Goal: Find contact information: Find contact information

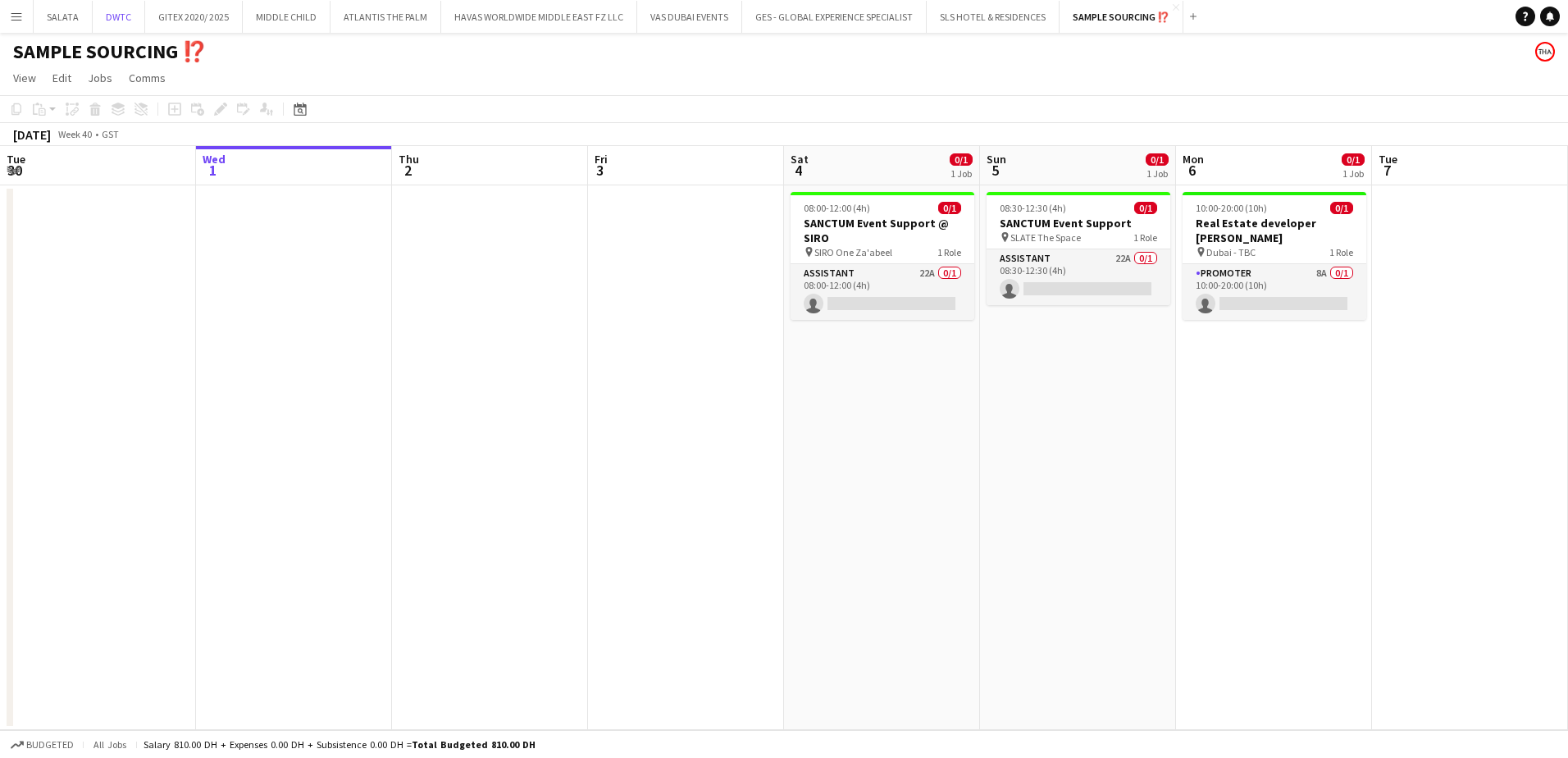
scroll to position [0, 609]
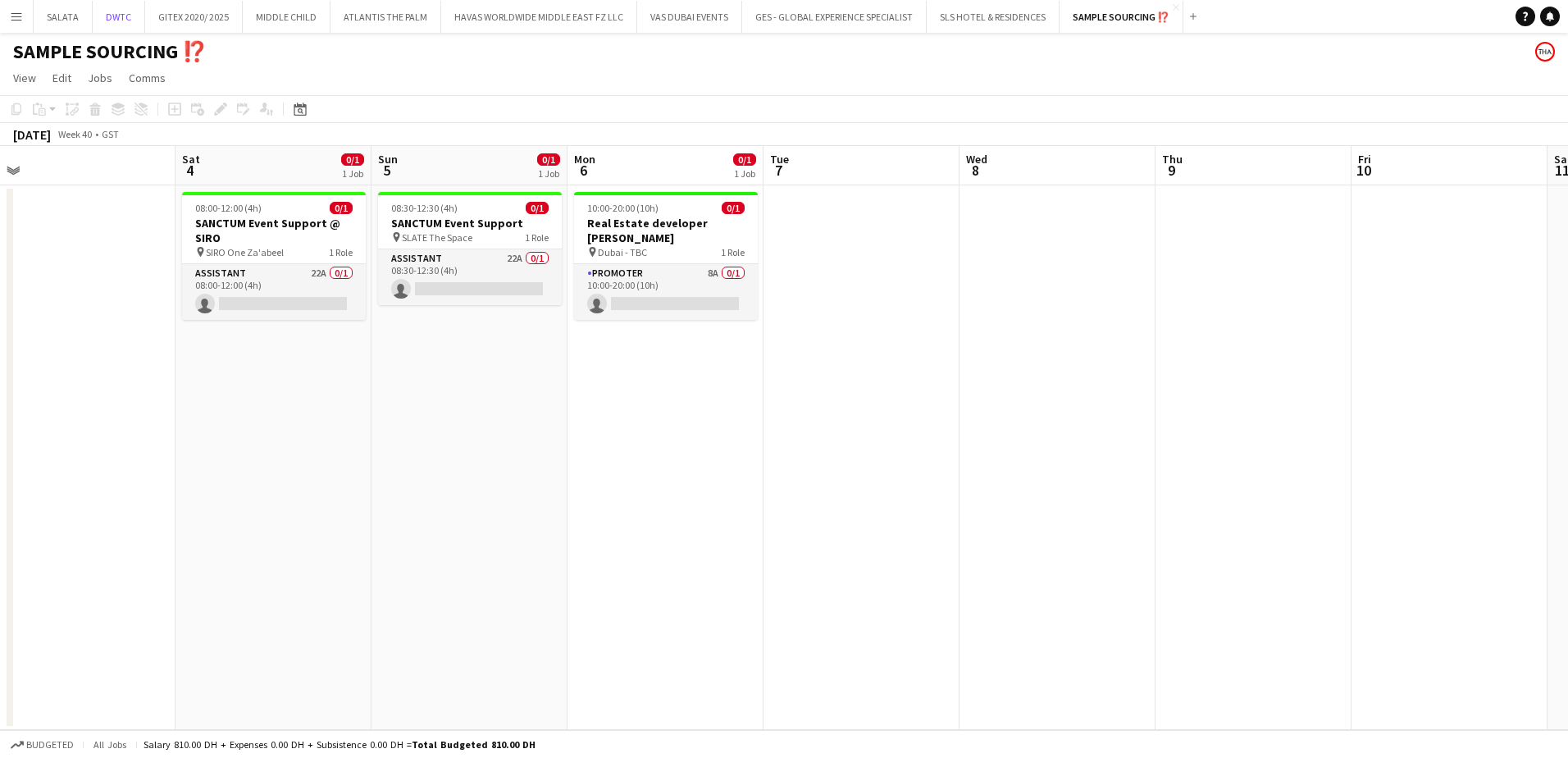
click at [125, 26] on button "DWTC Close" at bounding box center [119, 16] width 53 height 32
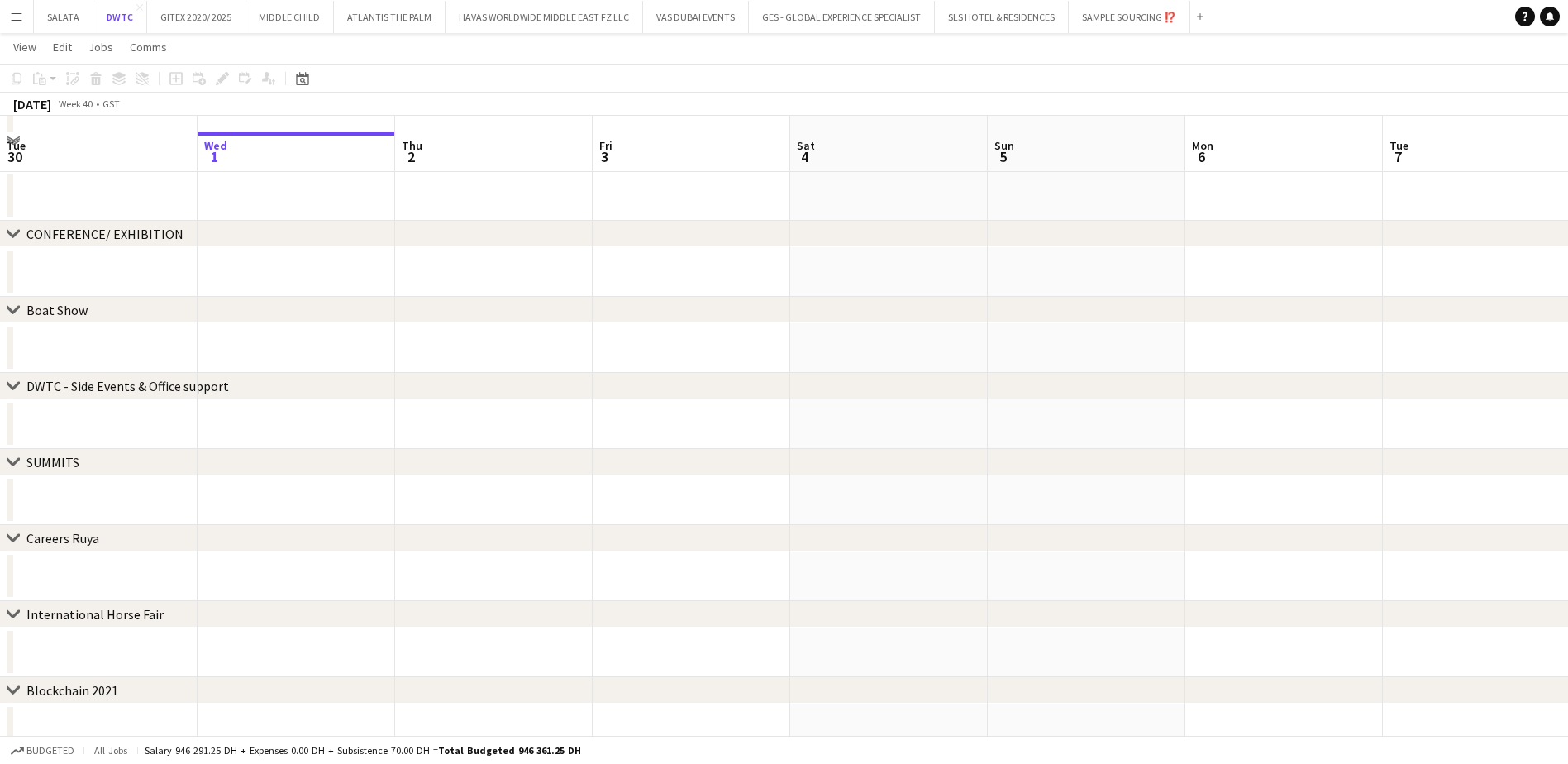
scroll to position [107, 0]
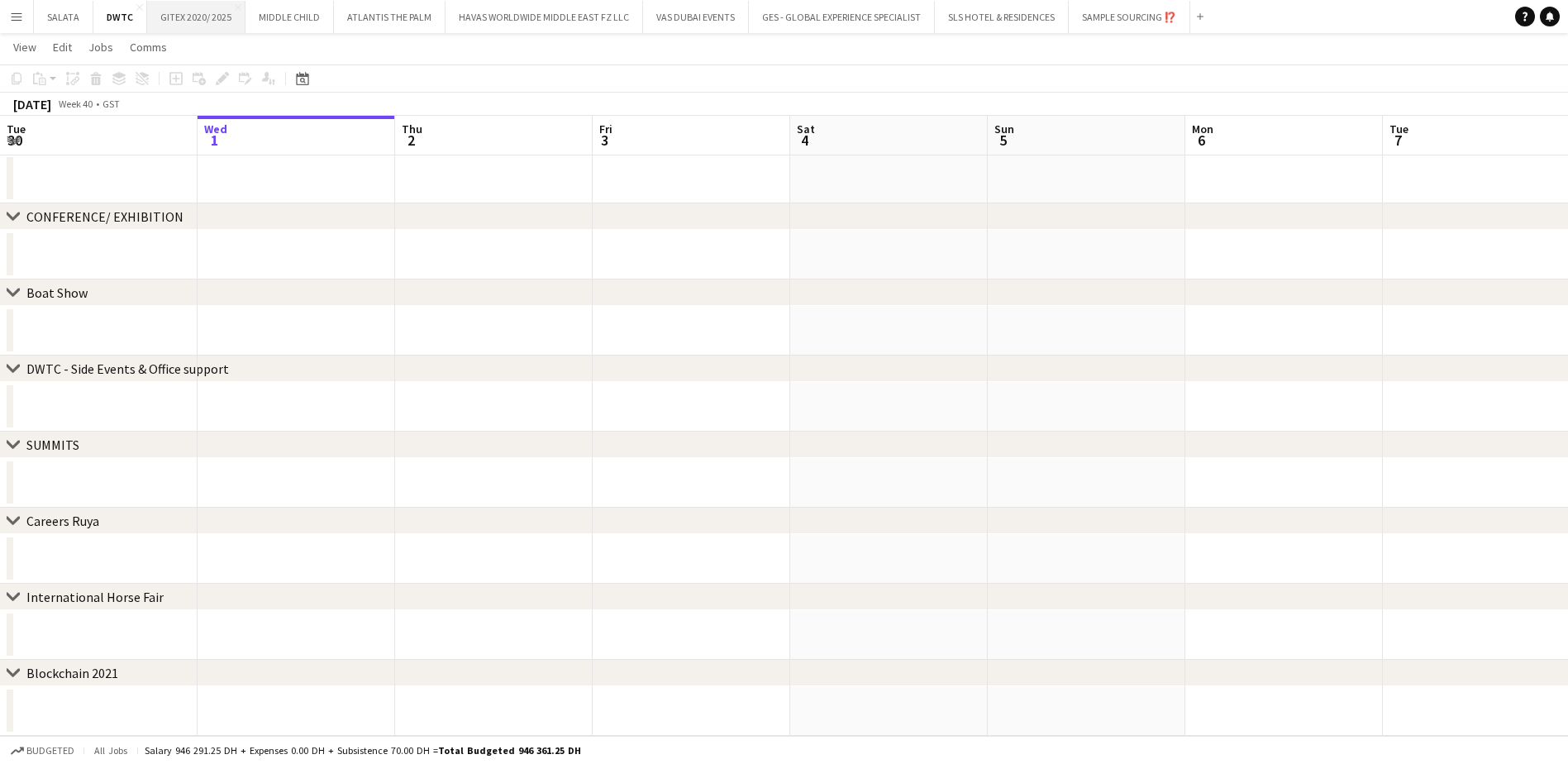
click at [176, 14] on button "GITEX 2020/ 2025 Close" at bounding box center [196, 16] width 99 height 32
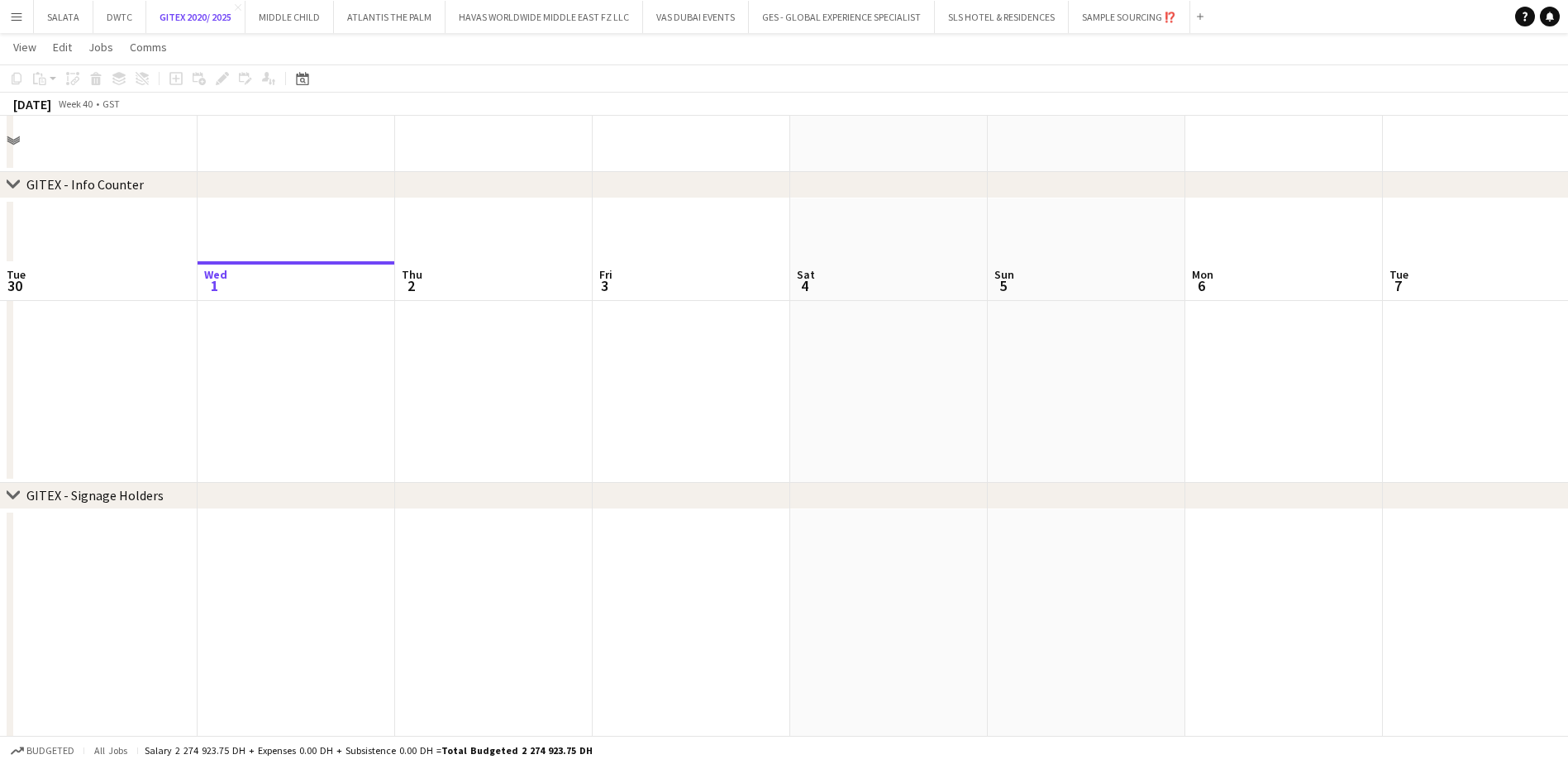
scroll to position [579, 0]
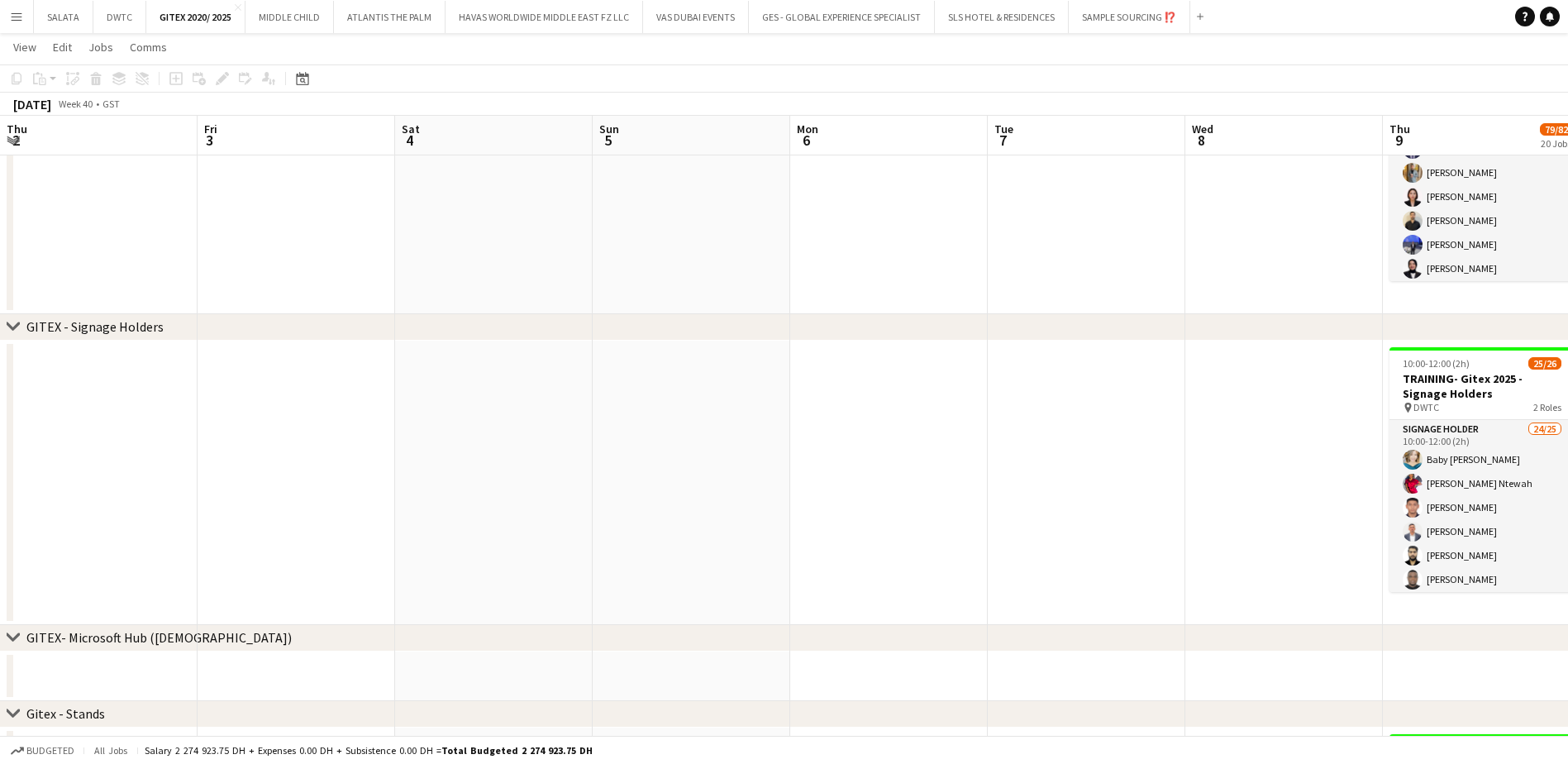
drag, startPoint x: 1406, startPoint y: 484, endPoint x: 859, endPoint y: 481, distance: 547.0
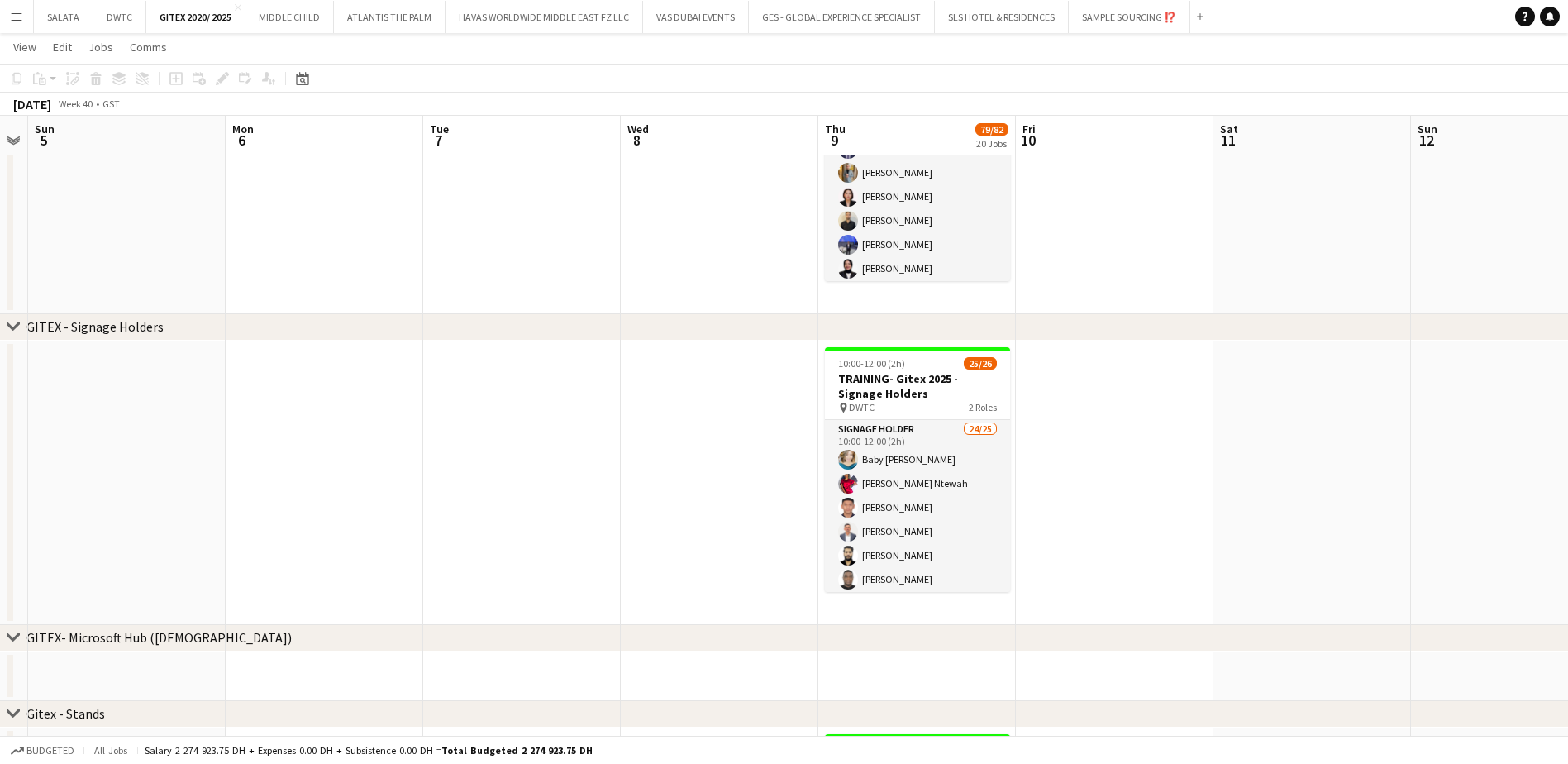
drag, startPoint x: 1091, startPoint y: 490, endPoint x: 996, endPoint y: 424, distance: 115.7
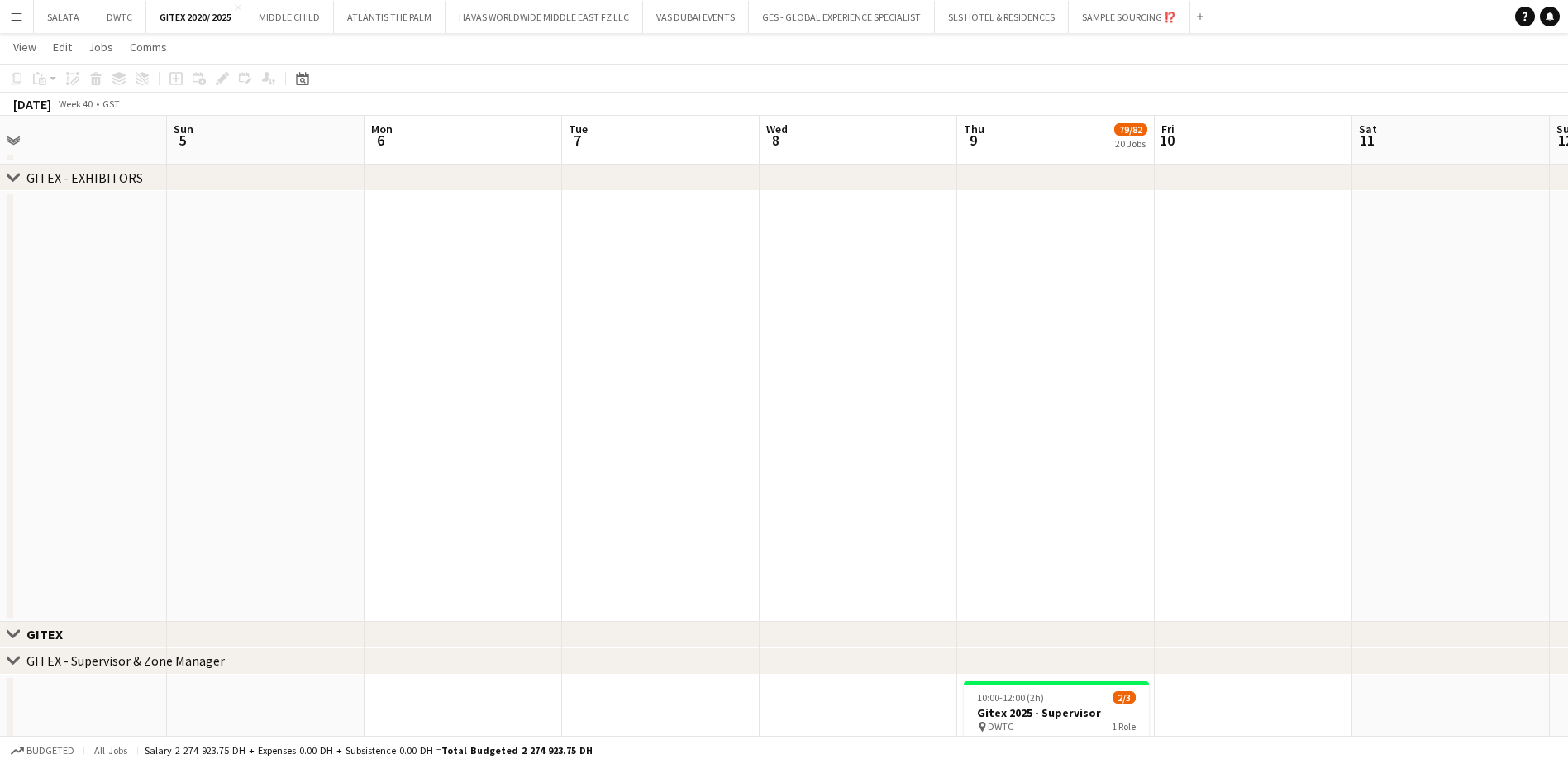
scroll to position [0, 498]
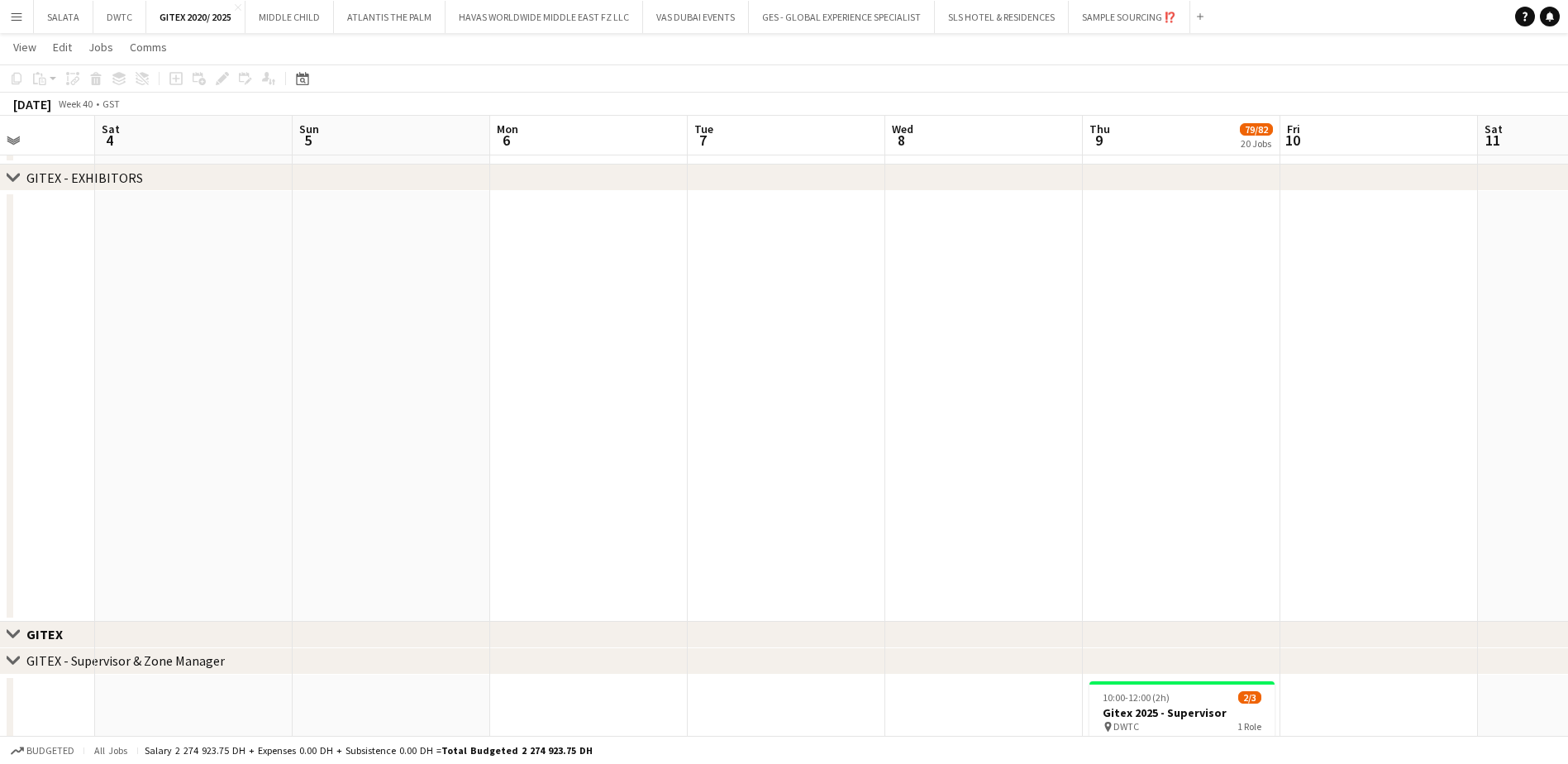
drag, startPoint x: 1081, startPoint y: 450, endPoint x: 899, endPoint y: 455, distance: 182.1
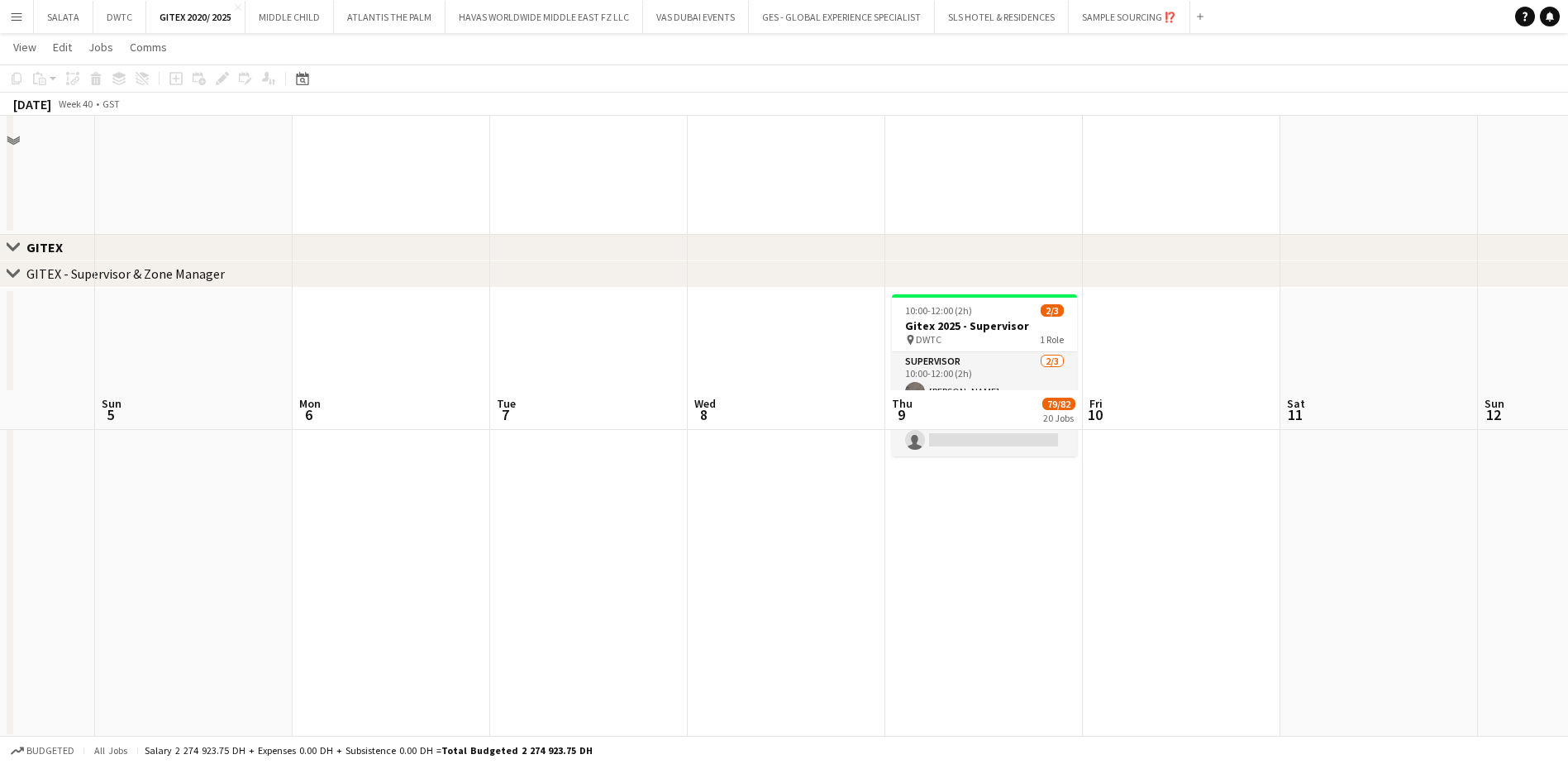
scroll to position [827, 0]
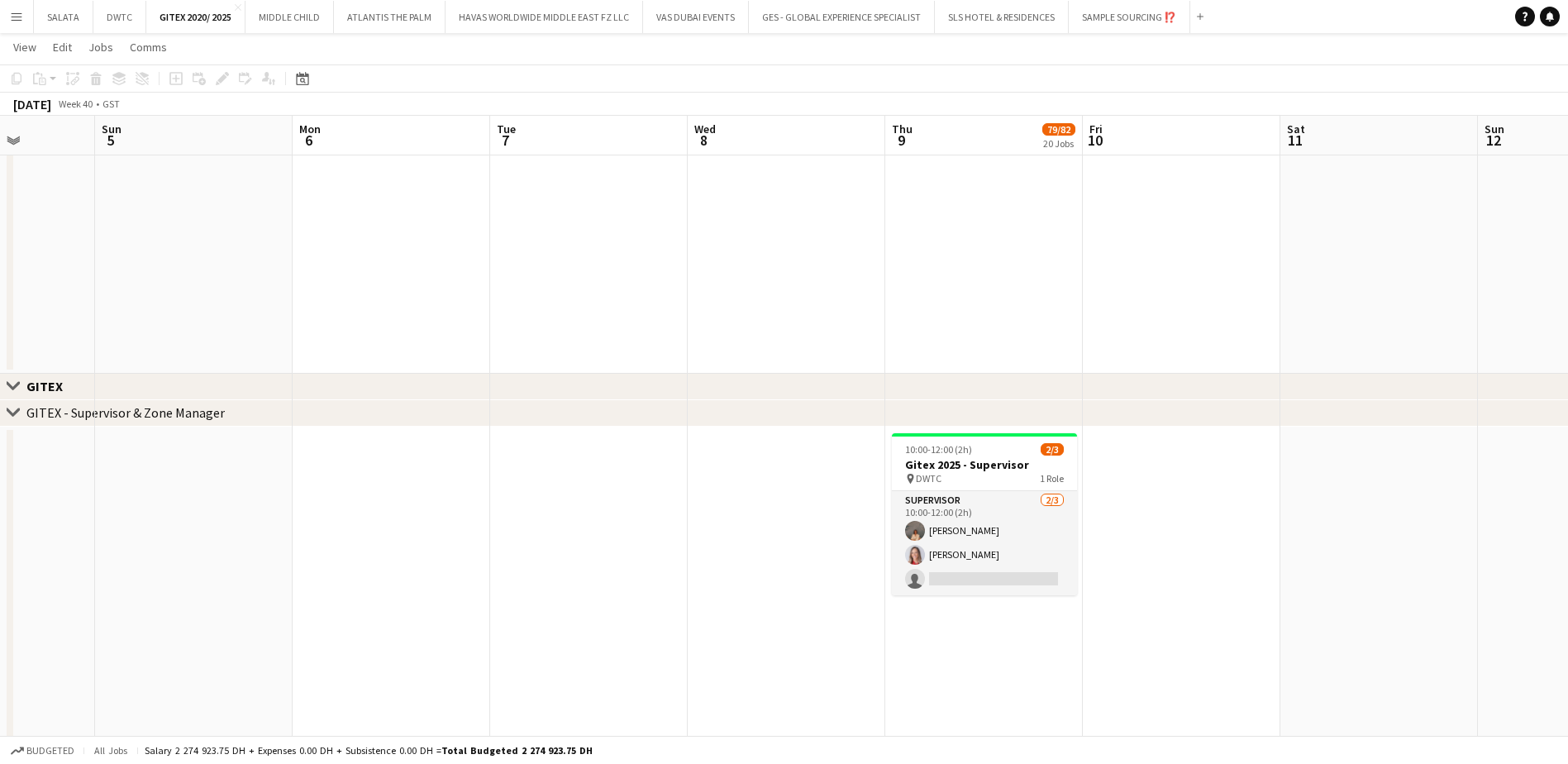
drag, startPoint x: 1228, startPoint y: 388, endPoint x: 970, endPoint y: 398, distance: 258.2
click at [970, 398] on div "Close set GITEX" at bounding box center [784, 386] width 1568 height 26
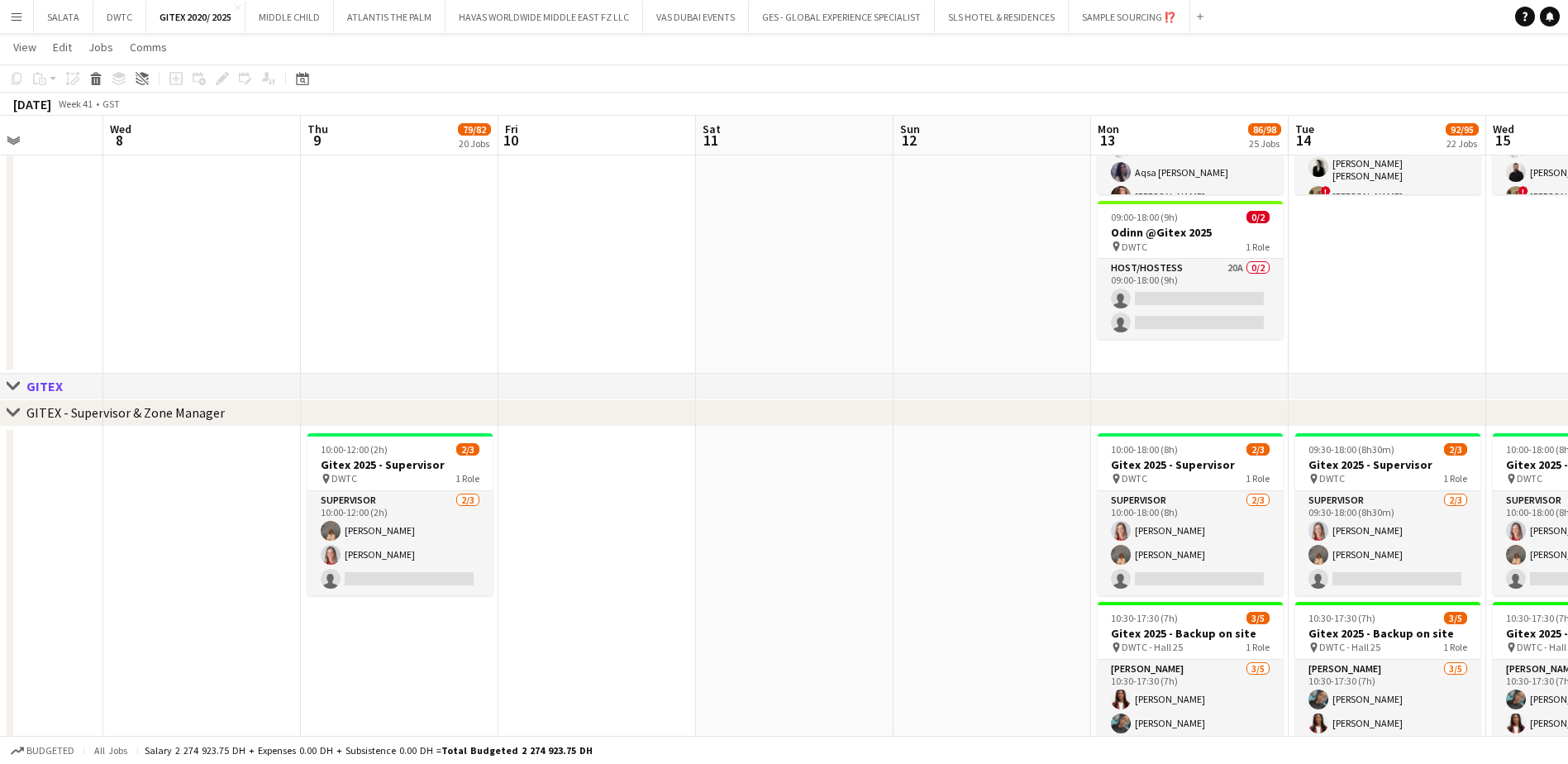
drag, startPoint x: 1403, startPoint y: 288, endPoint x: 818, endPoint y: 301, distance: 585.1
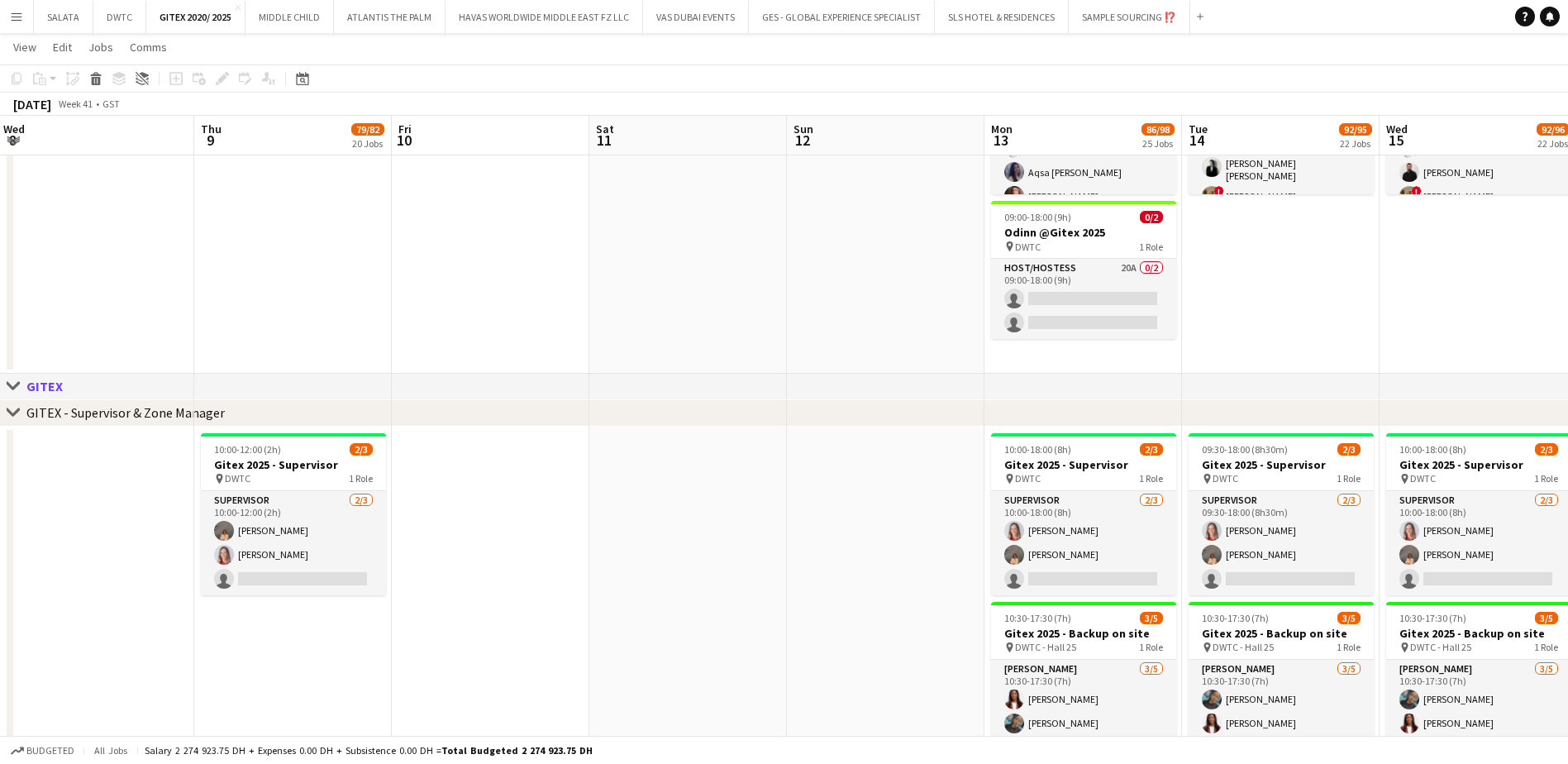
drag, startPoint x: 968, startPoint y: 300, endPoint x: 862, endPoint y: 308, distance: 106.3
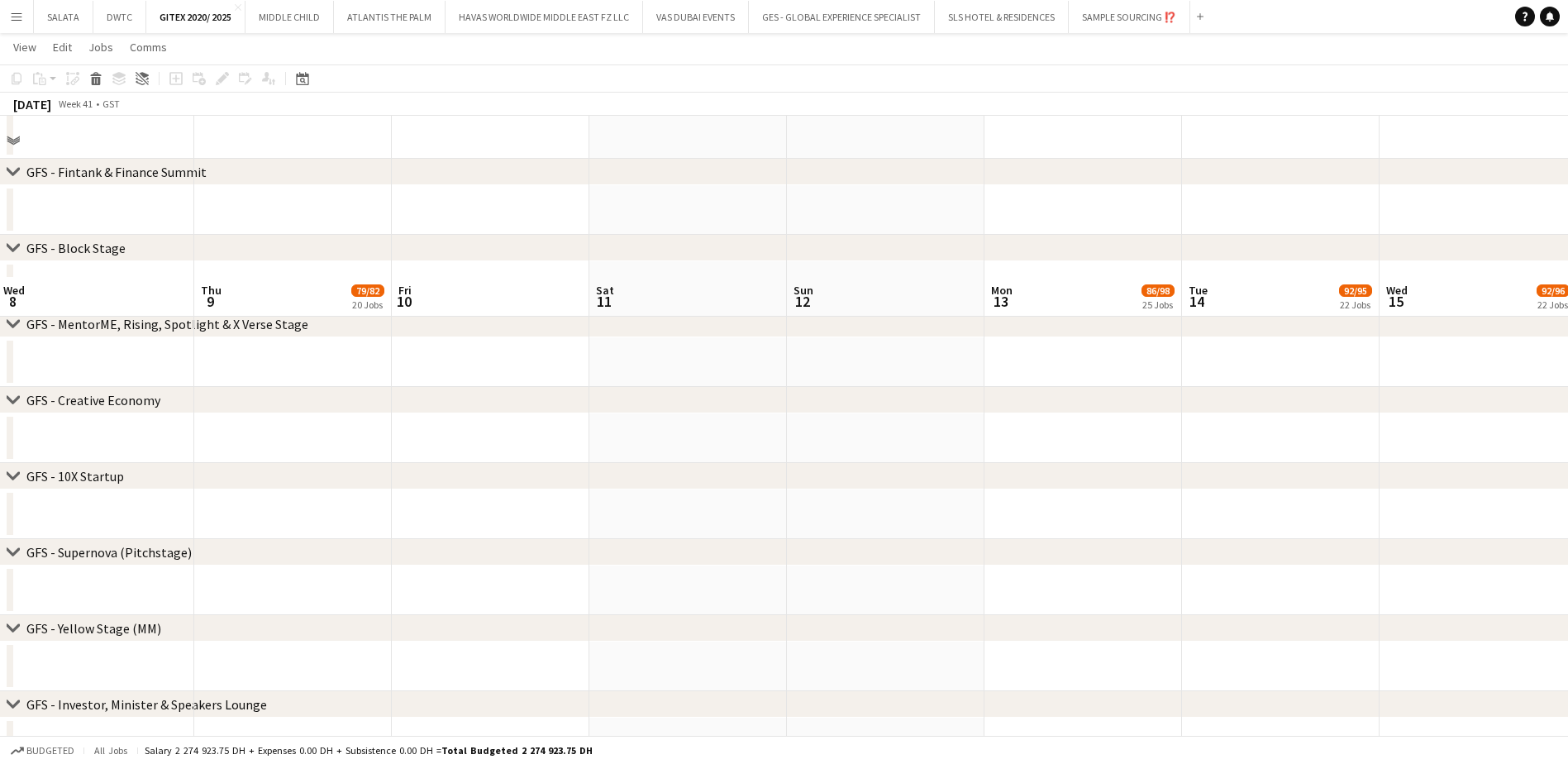
scroll to position [6960, 0]
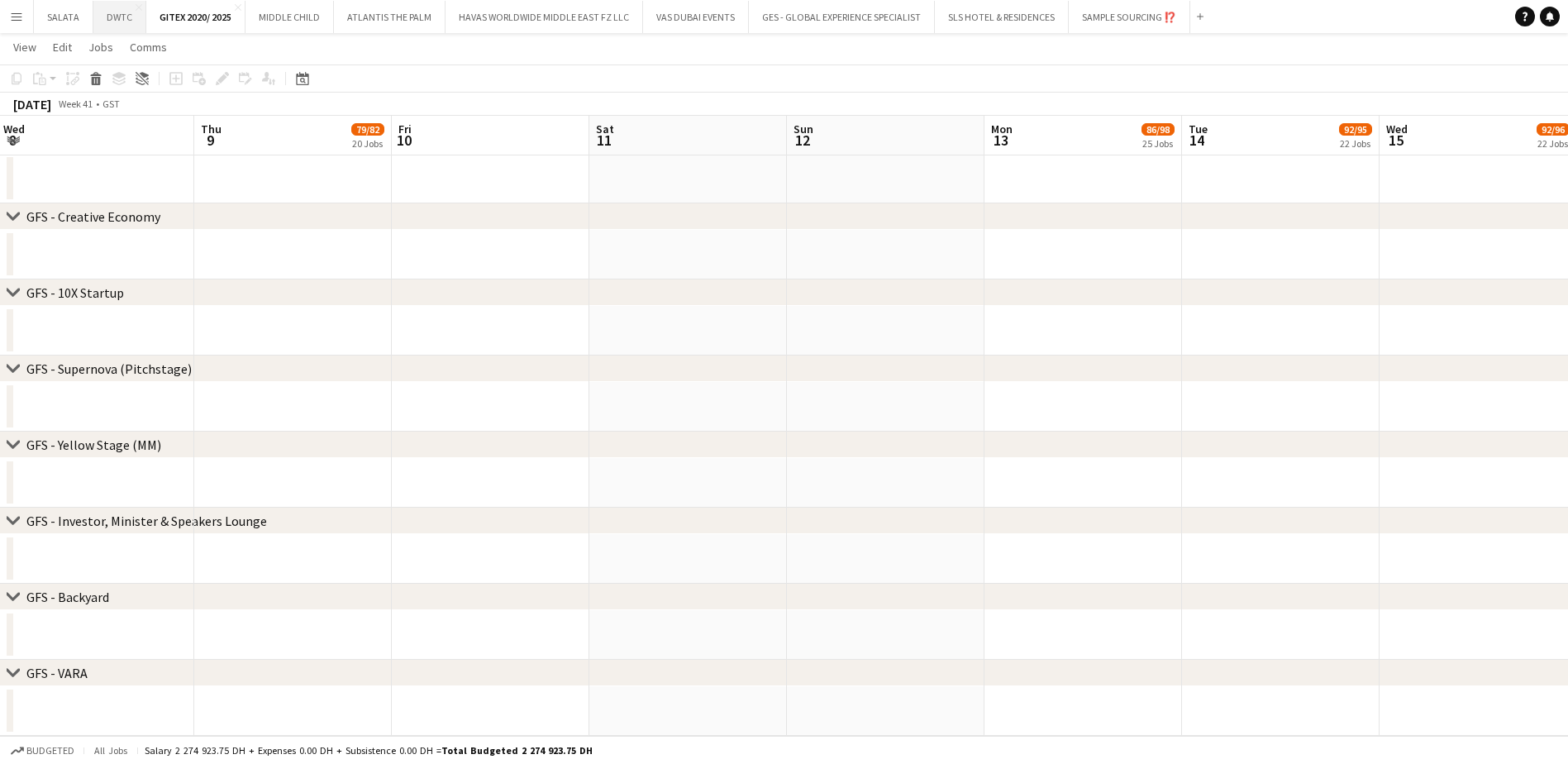
click at [110, 28] on button "DWTC Close" at bounding box center [120, 16] width 53 height 32
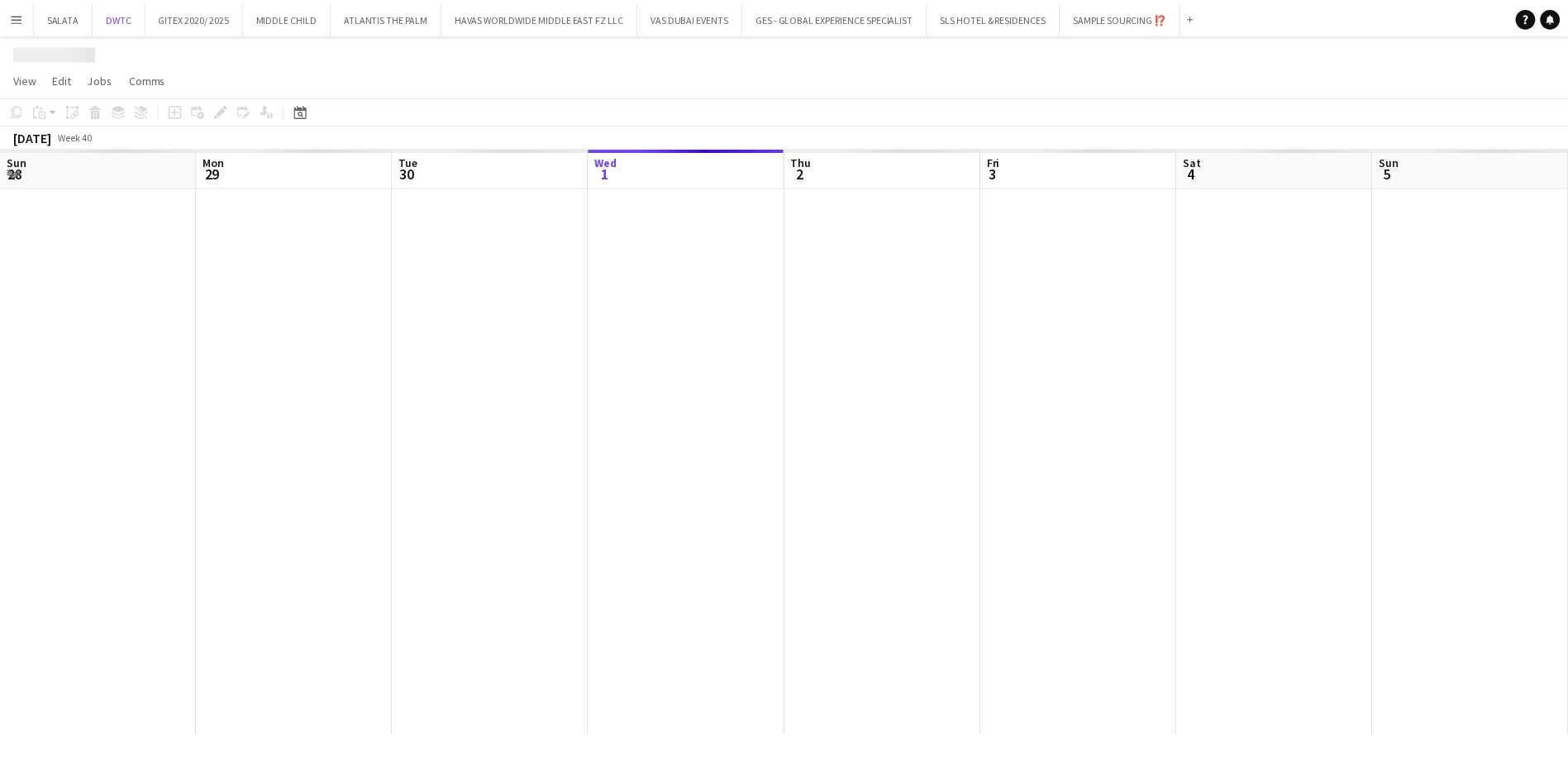
scroll to position [0, 395]
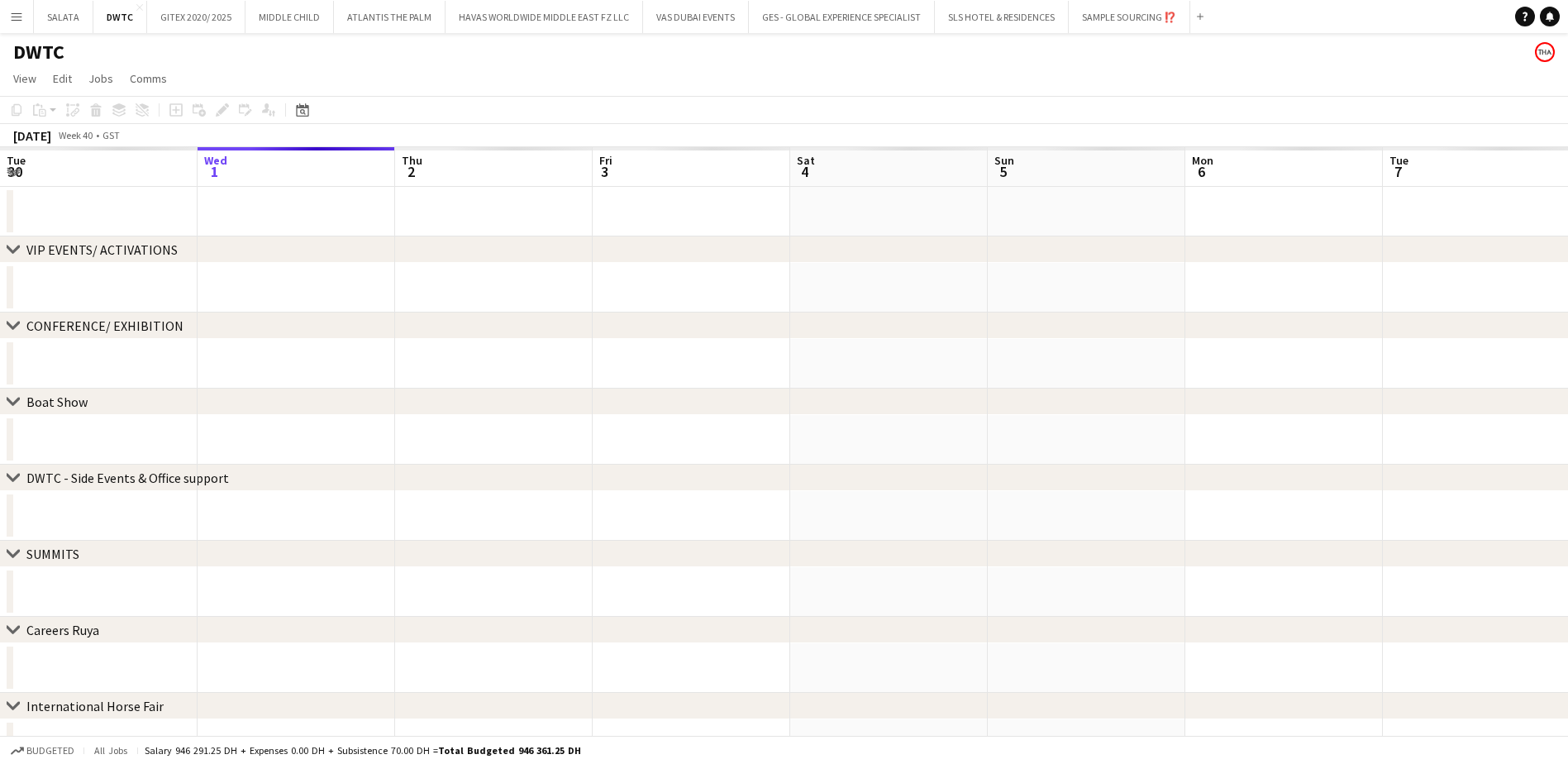
click at [788, 479] on div "chevron-right DWTC - Side Events & Office support" at bounding box center [784, 477] width 1568 height 26
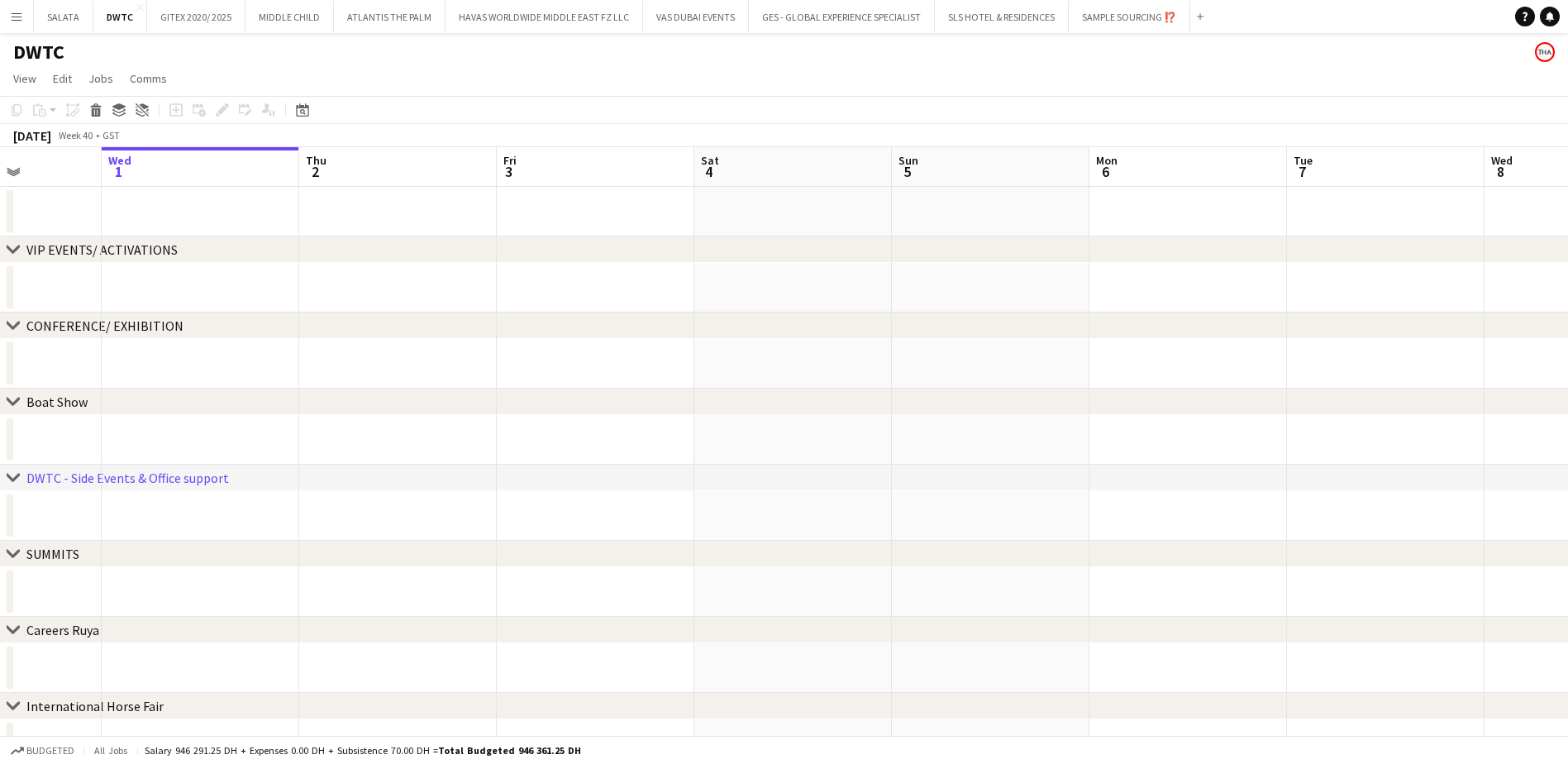
drag, startPoint x: 1041, startPoint y: 266, endPoint x: 925, endPoint y: 264, distance: 116.0
click at [925, 264] on app-calendar-viewport "Sun 28 Mon 29 Tue 30 Wed 1 Thu 2 Fri 3 Sat 4 Sun 5 Mon 6 Tue 7 Wed 8 Thu 9 Fri …" at bounding box center [784, 495] width 1568 height 697
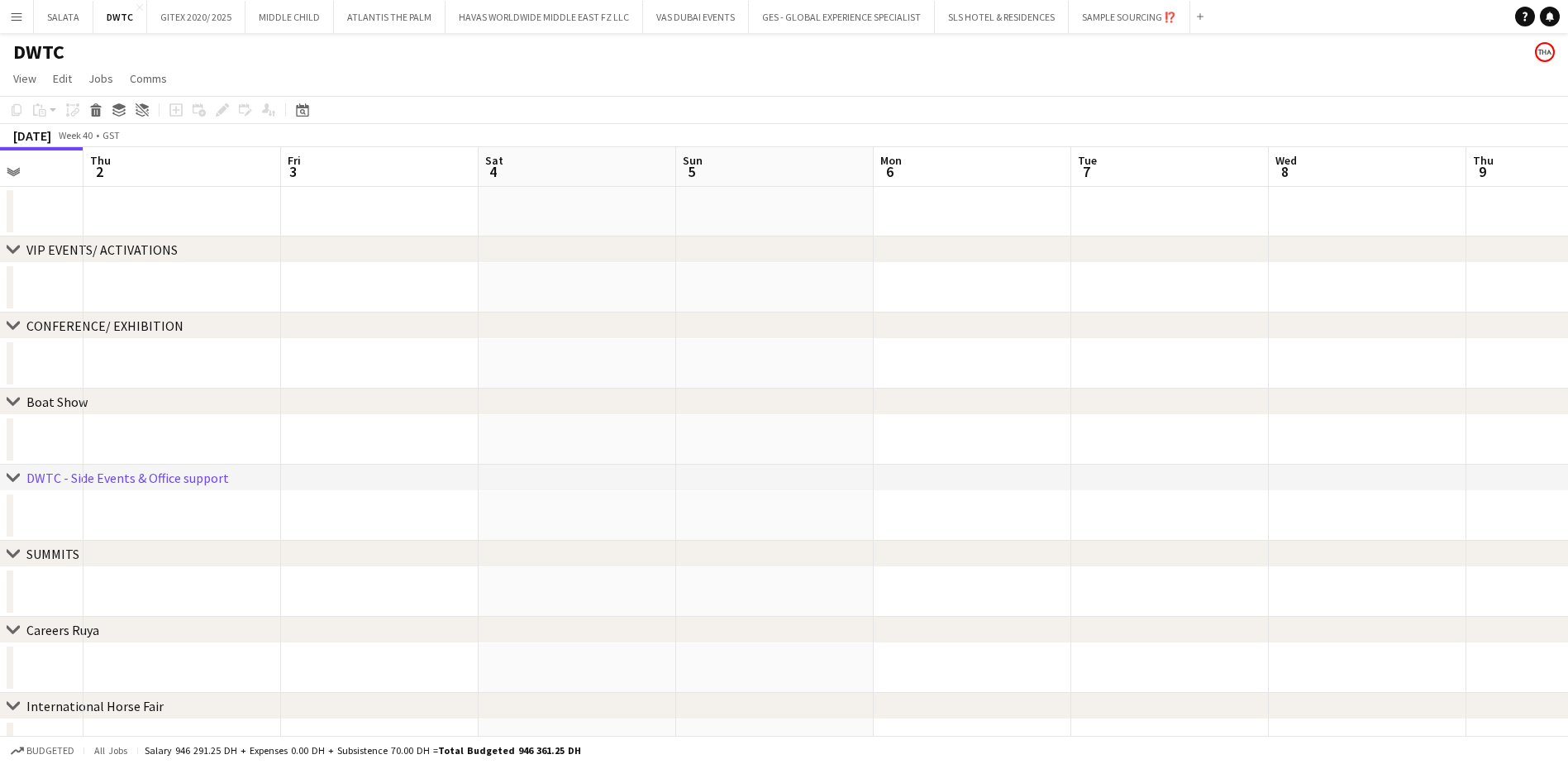
drag, startPoint x: 1316, startPoint y: 271, endPoint x: 1005, endPoint y: 280, distance: 311.1
click at [920, 268] on app-calendar-viewport "Mon 29 Tue 30 Wed 1 Thu 2 Fri 3 Sat 4 Sun 5 Mon 6 Tue 7 Wed 8 Thu 9 Fri 10 Sat …" at bounding box center [784, 495] width 1568 height 697
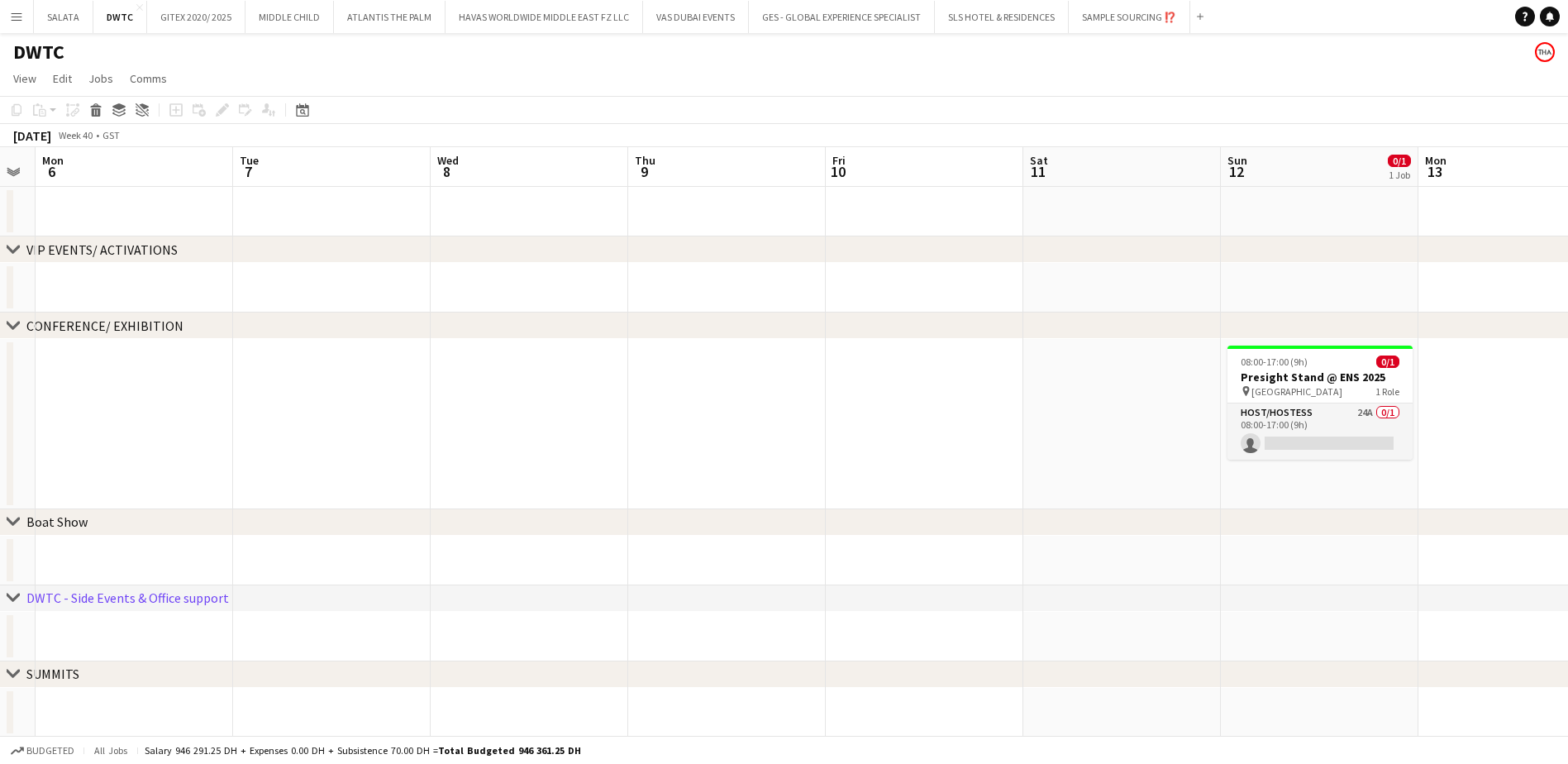
drag, startPoint x: 1222, startPoint y: 280, endPoint x: 776, endPoint y: 275, distance: 446.0
click at [776, 275] on app-calendar-viewport "Fri 3 Sat 4 Sun 5 Mon 6 Tue 7 Wed 8 Thu 9 Fri 10 Sat 11 Sun 12 0/1 1 Job Mon 13…" at bounding box center [784, 555] width 1568 height 818
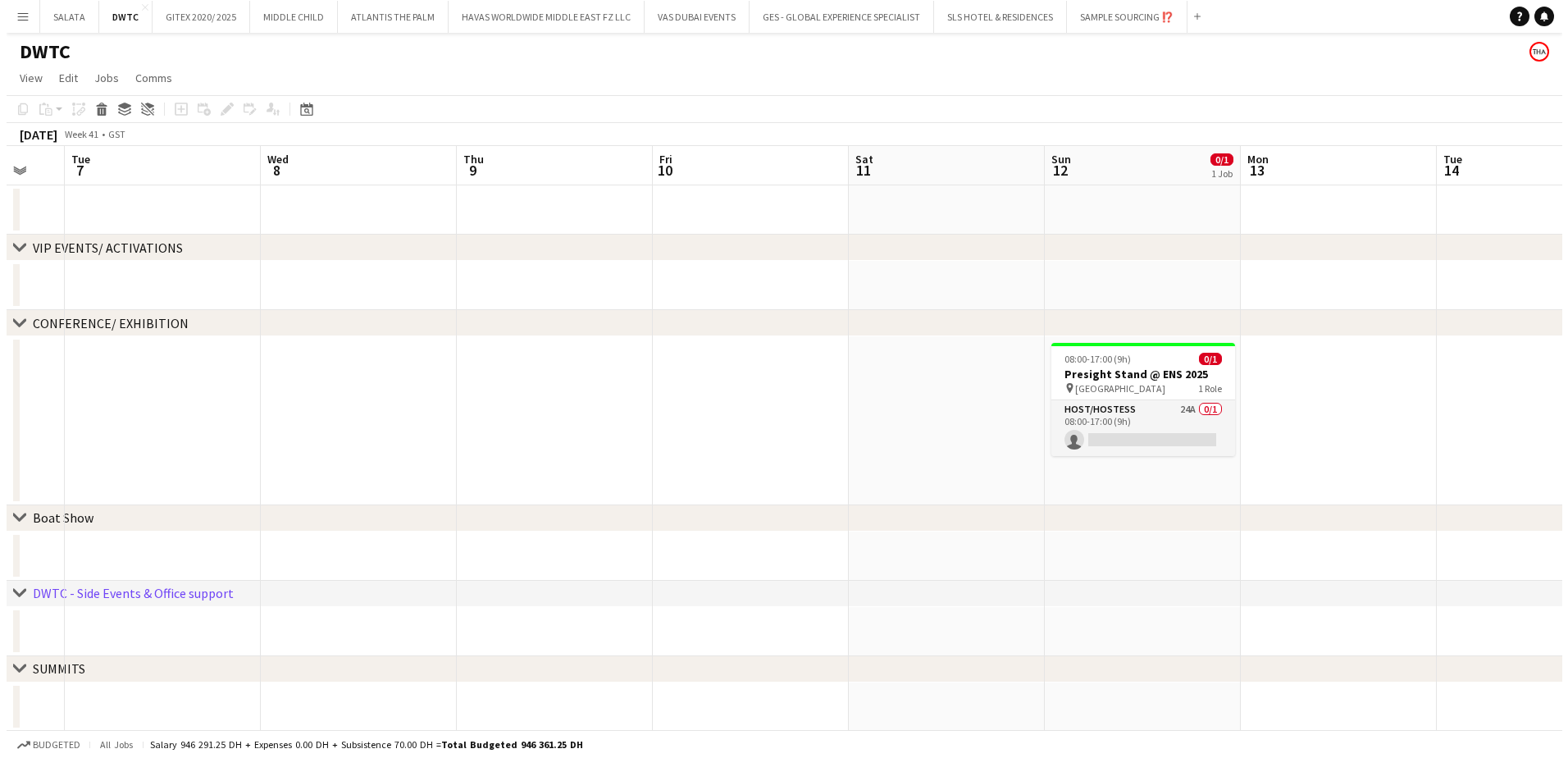
scroll to position [0, 606]
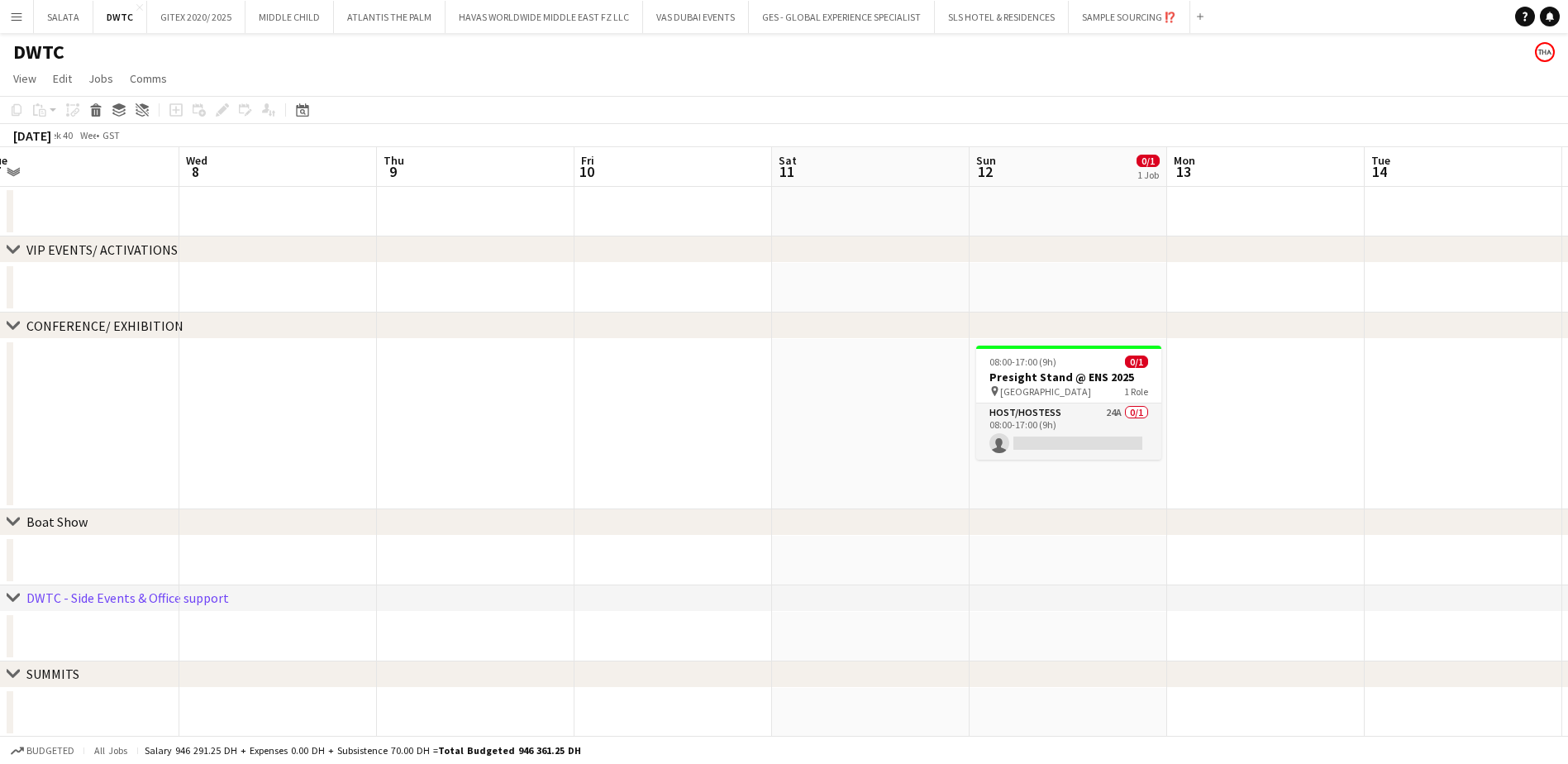
drag, startPoint x: 1079, startPoint y: 293, endPoint x: 831, endPoint y: 294, distance: 248.0
click at [830, 292] on app-calendar-viewport "Sat 4 Sun 5 Mon 6 Tue 7 Wed 8 Thu 9 Fri 10 Sat 11 Sun 12 0/1 1 Job Mon 13 Tue 1…" at bounding box center [784, 555] width 1568 height 818
click at [1103, 415] on app-card-role "Host/Hostess 24A 0/1 08:00-17:00 (9h) single-neutral-actions" at bounding box center [1069, 432] width 185 height 56
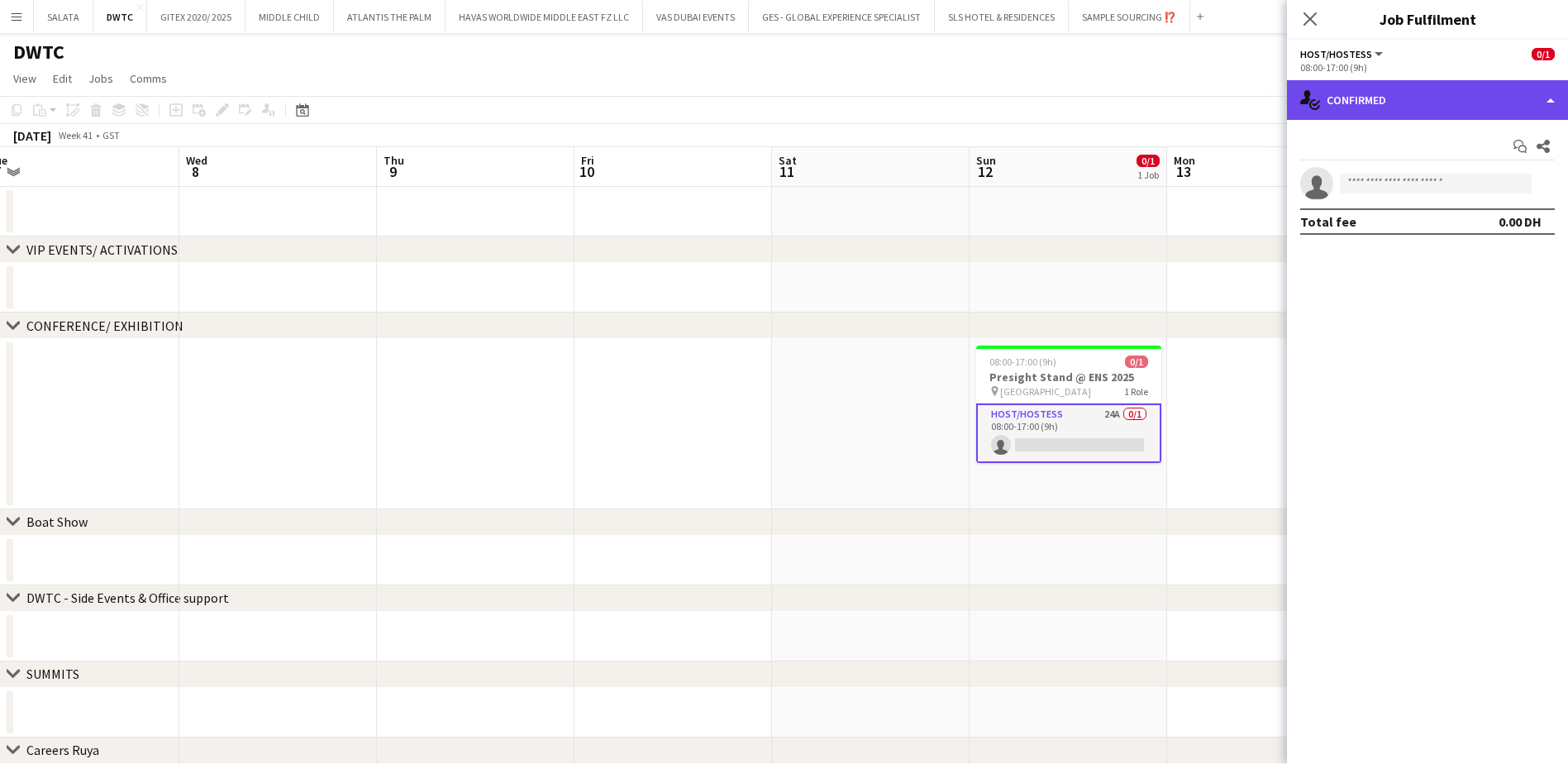
click at [1412, 97] on div "single-neutral-actions-check-2 Confirmed" at bounding box center [1427, 99] width 281 height 40
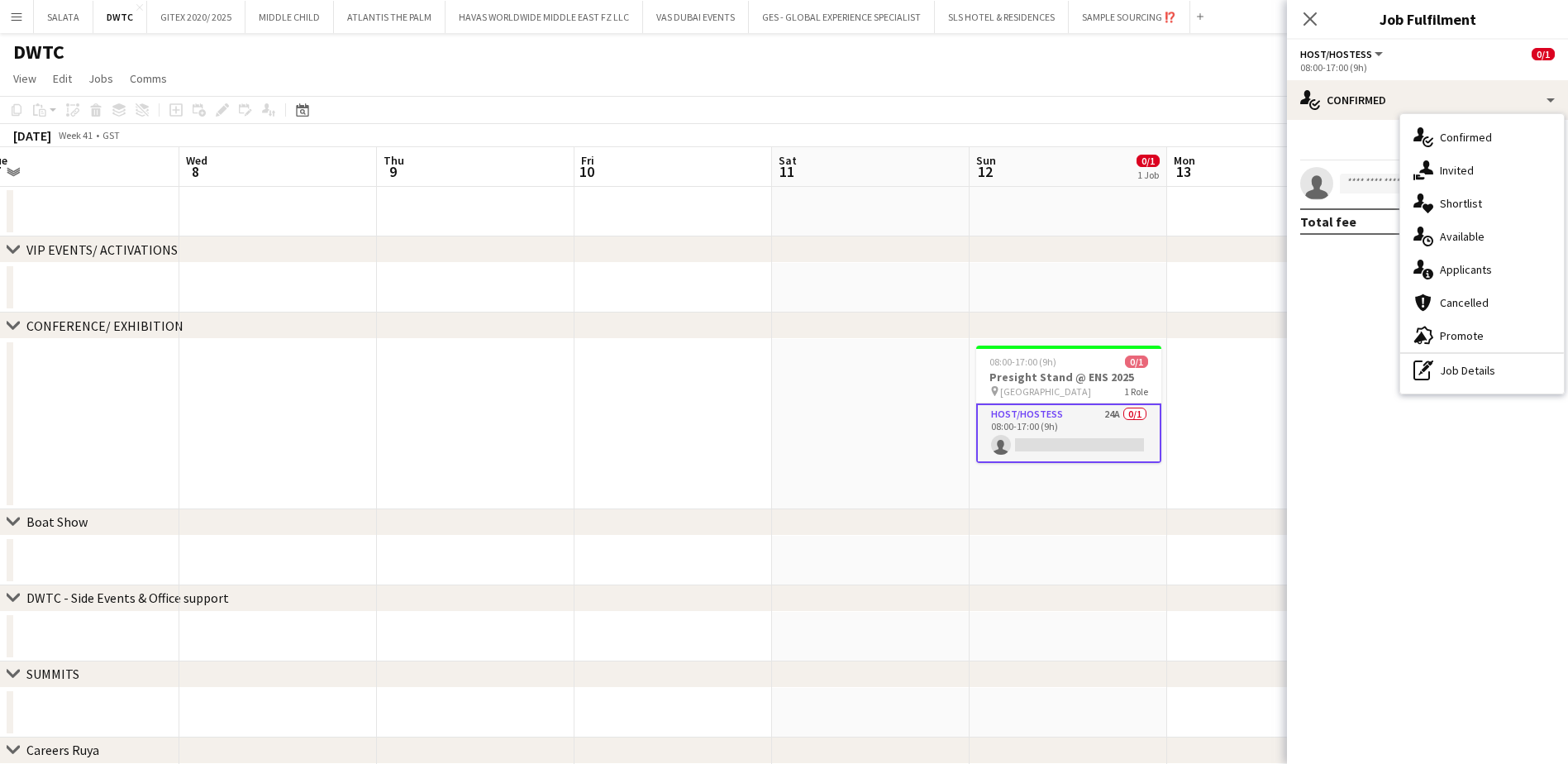
click at [1466, 204] on span "Shortlist" at bounding box center [1461, 203] width 43 height 14
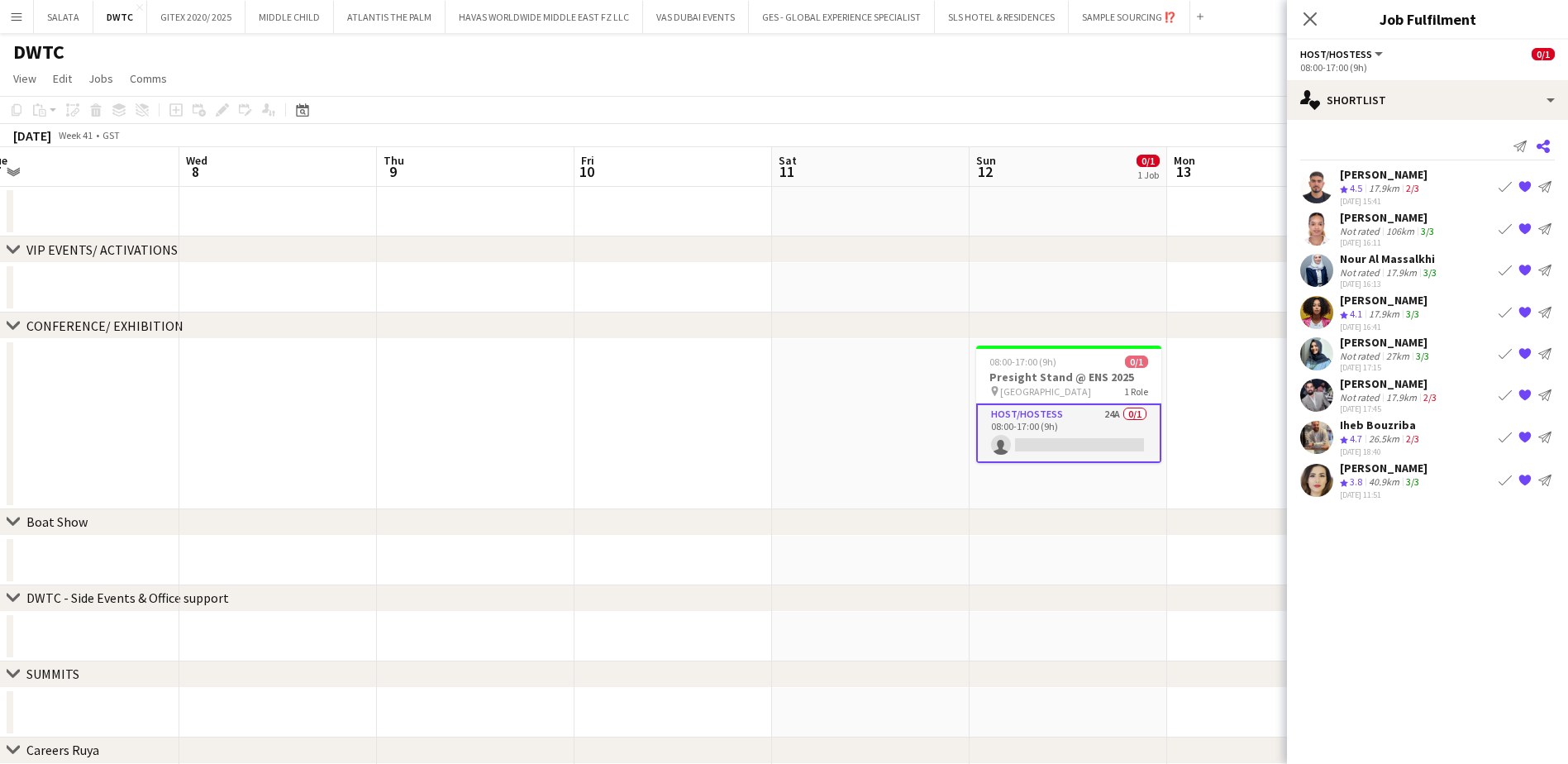
click at [1546, 147] on icon "Share" at bounding box center [1544, 147] width 14 height 14
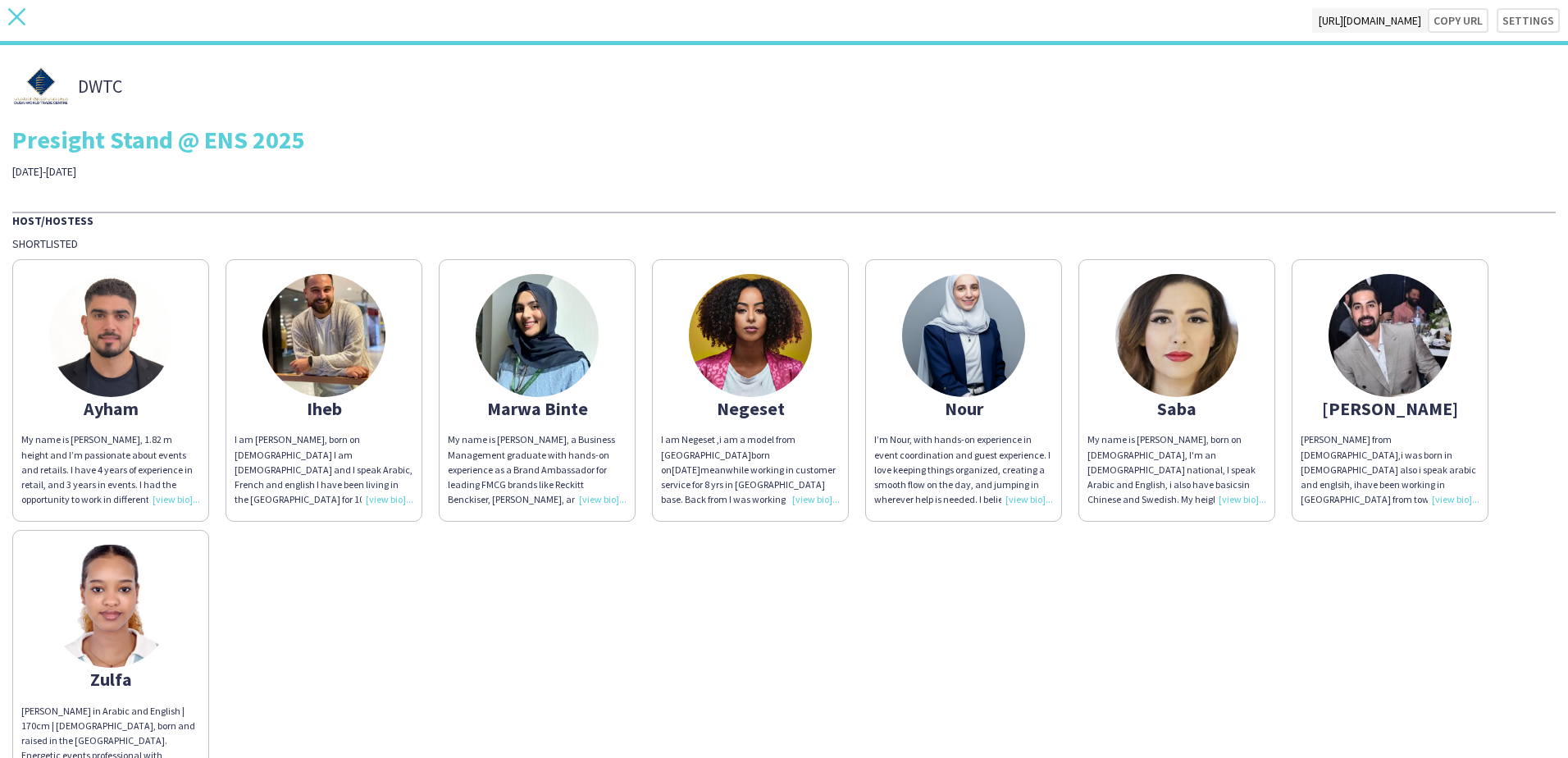
click at [17, 16] on icon at bounding box center [17, 17] width 17 height 17
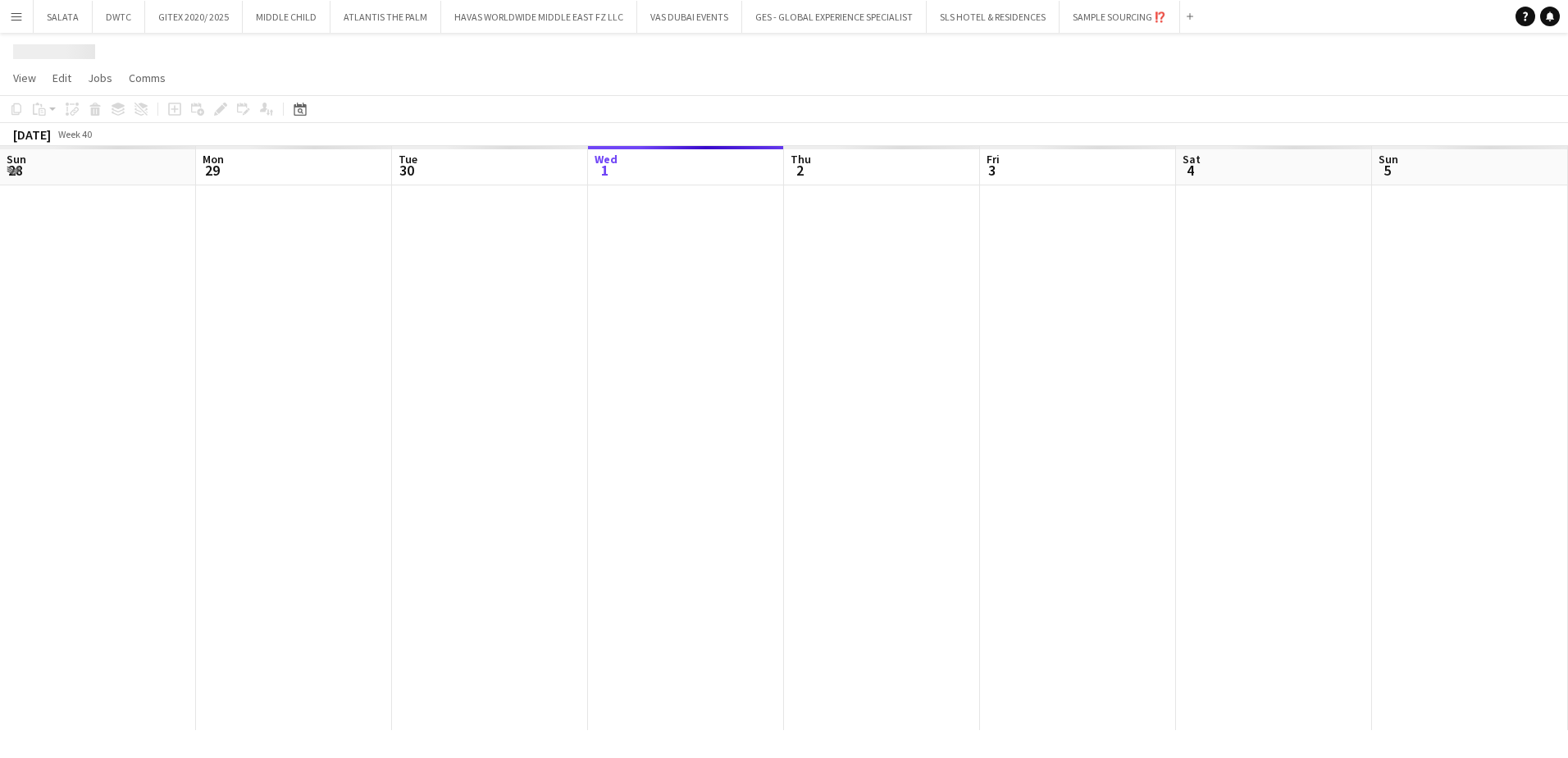
scroll to position [0, 392]
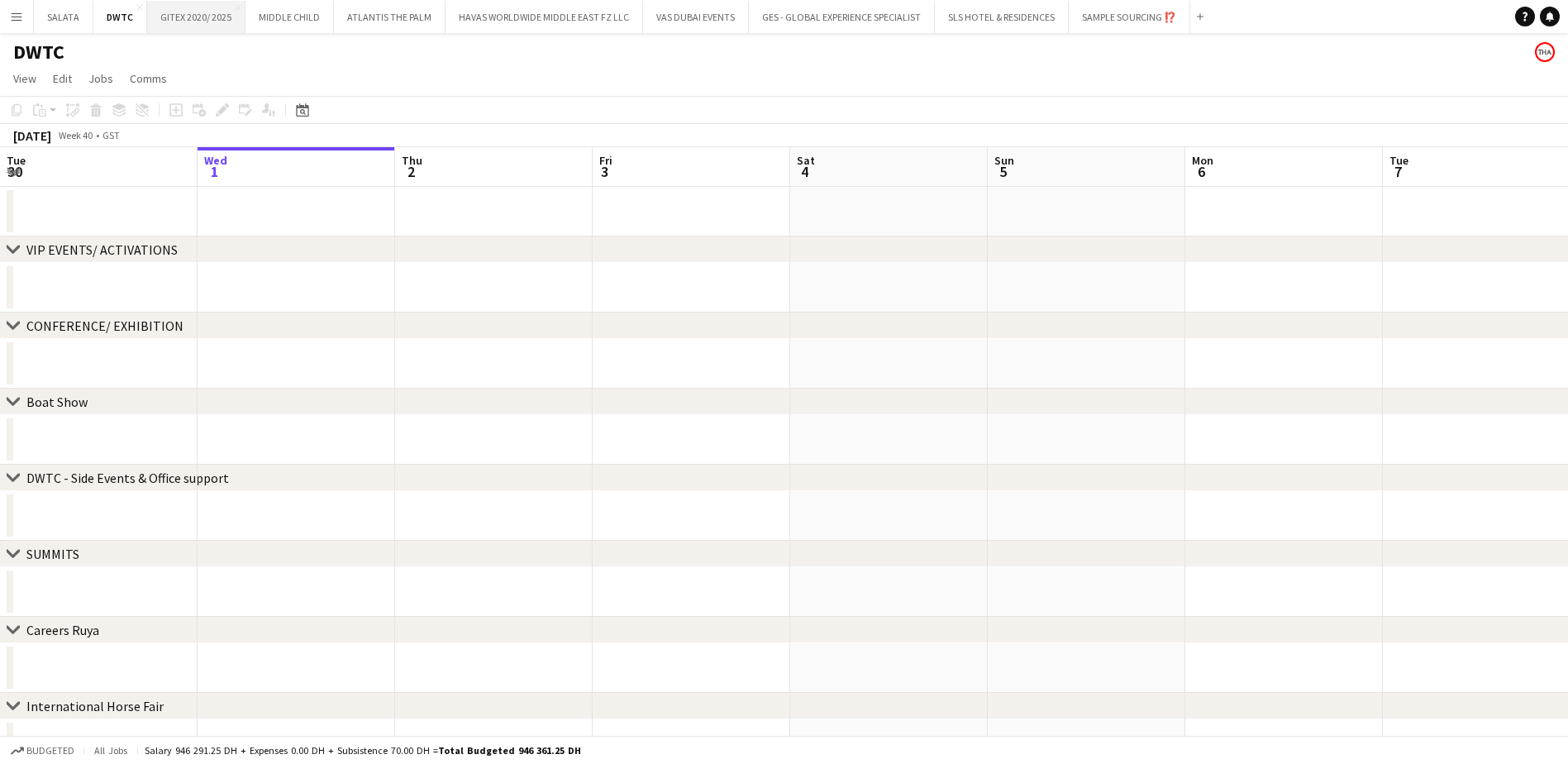
click at [185, 25] on button "GITEX 2020/ 2025 Close" at bounding box center [196, 16] width 99 height 32
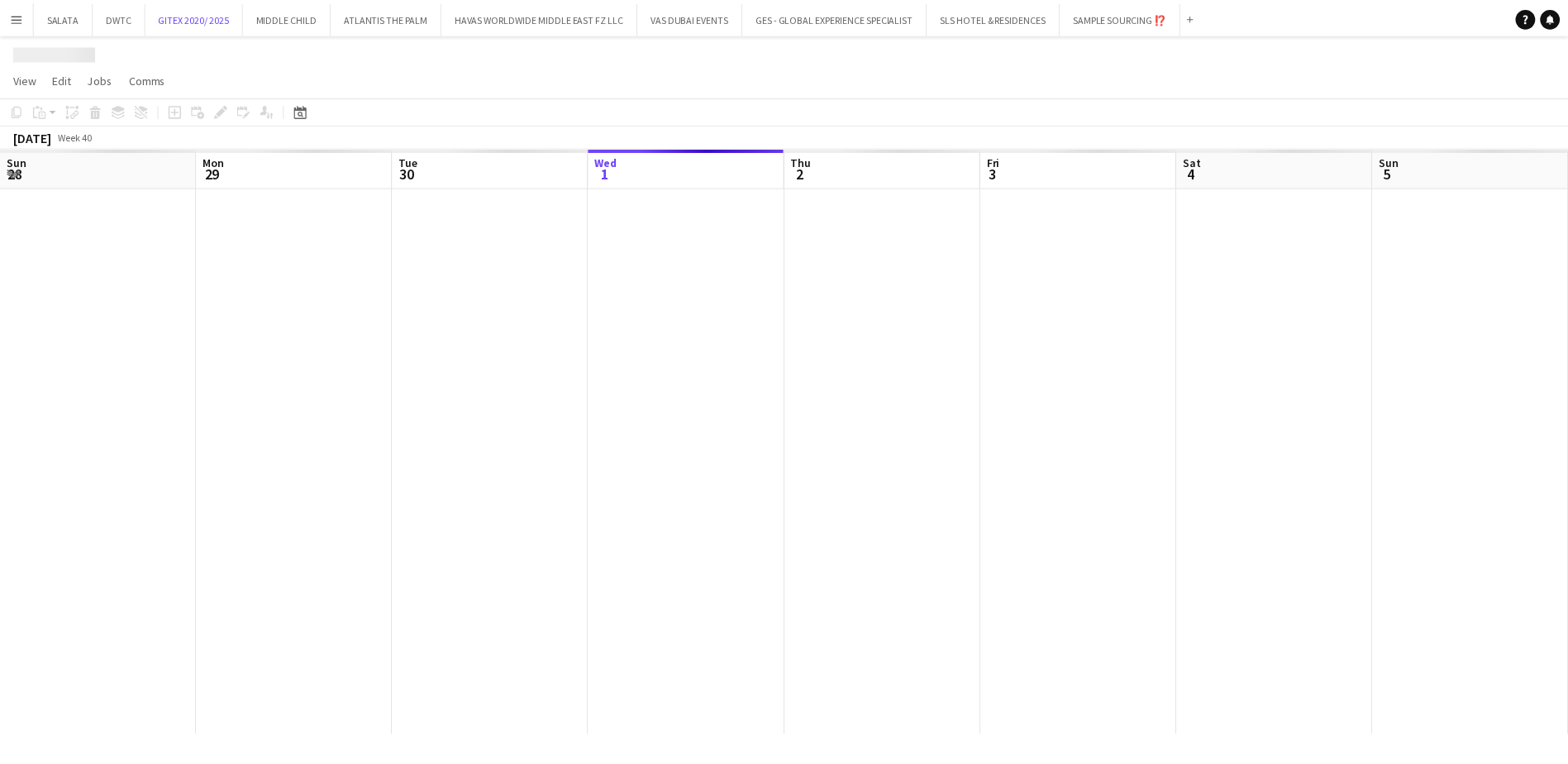
scroll to position [0, 395]
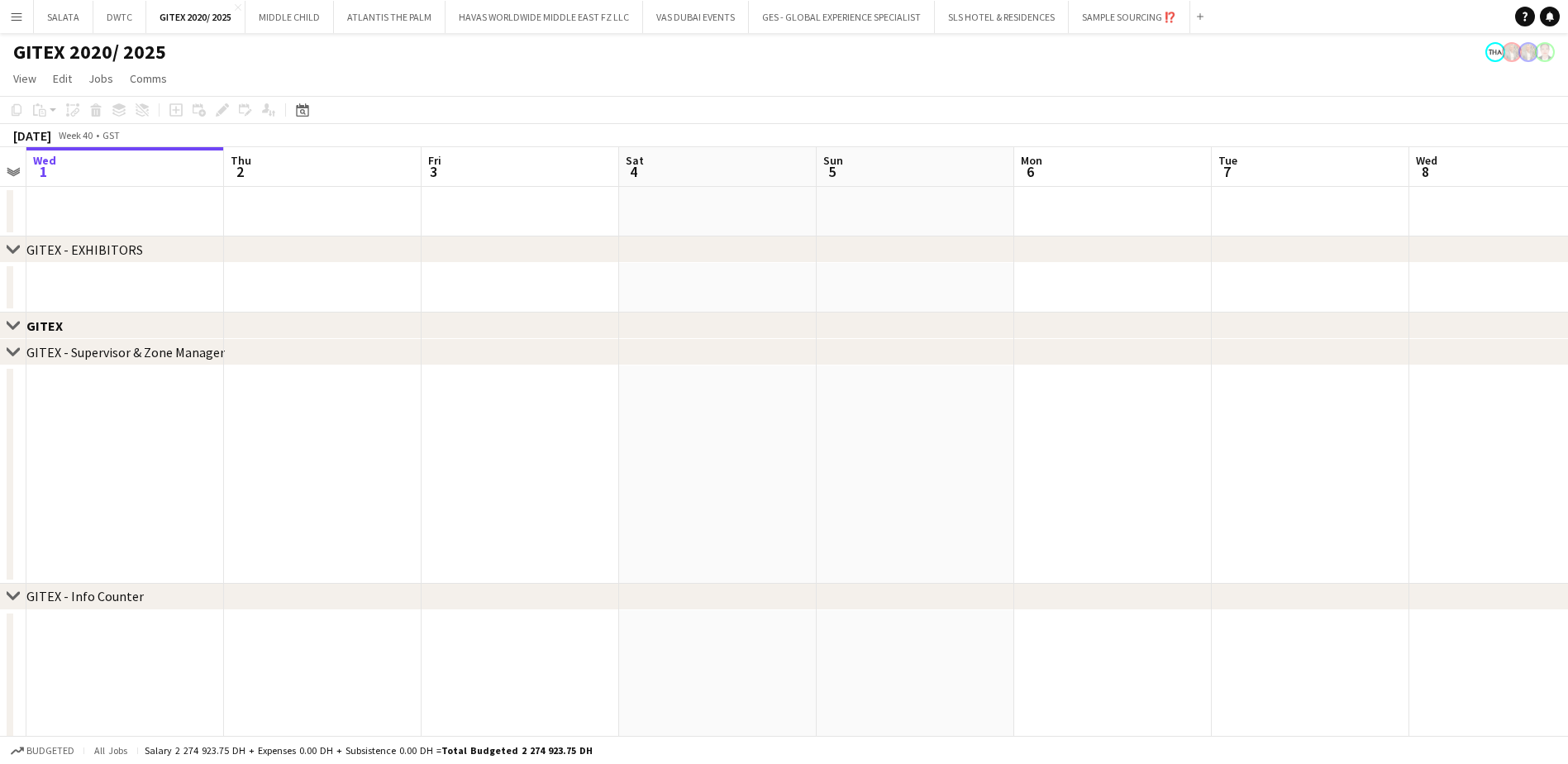
drag, startPoint x: 1259, startPoint y: 478, endPoint x: 982, endPoint y: 485, distance: 277.1
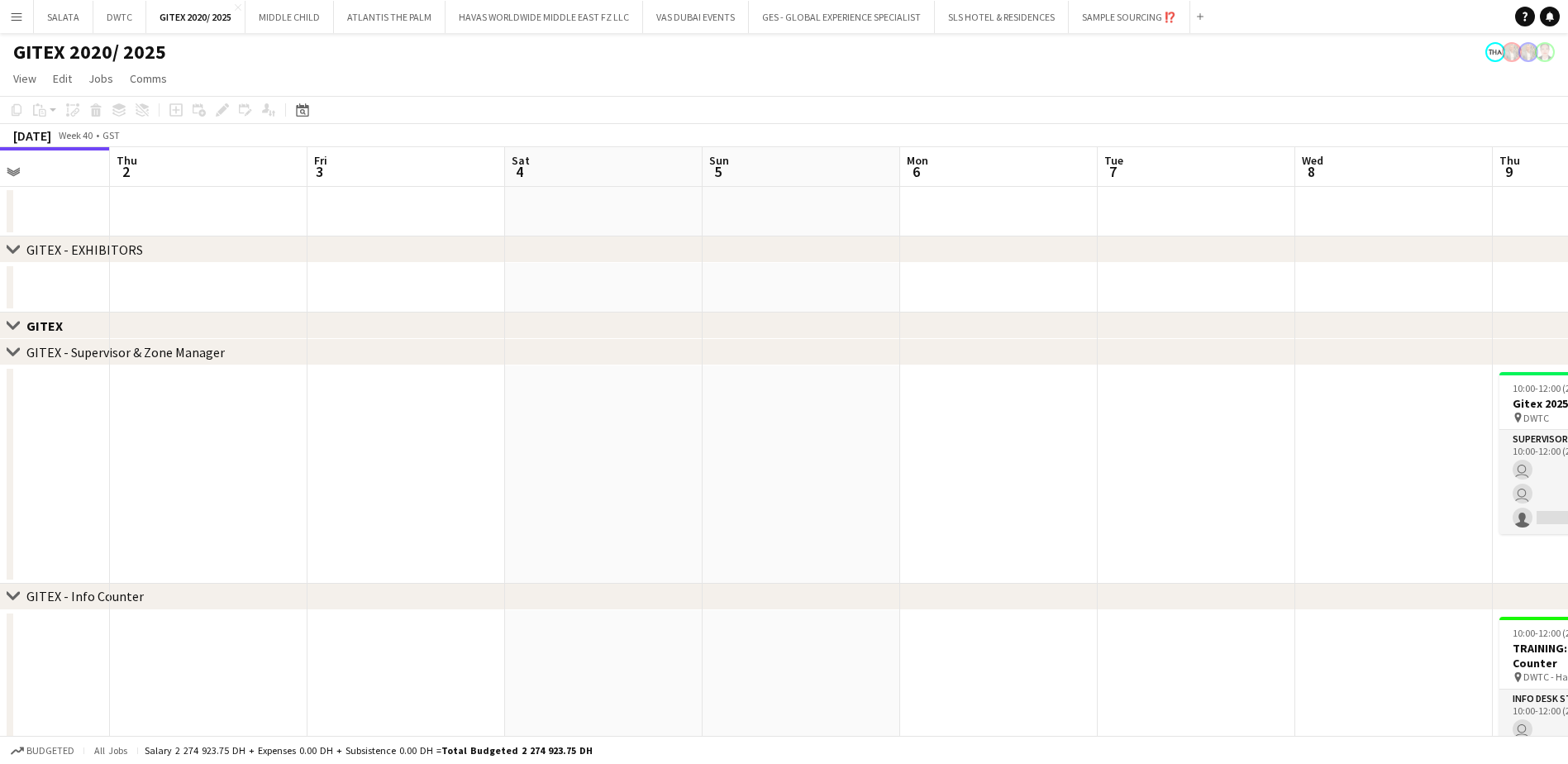
drag, startPoint x: 1314, startPoint y: 473, endPoint x: 757, endPoint y: 472, distance: 557.0
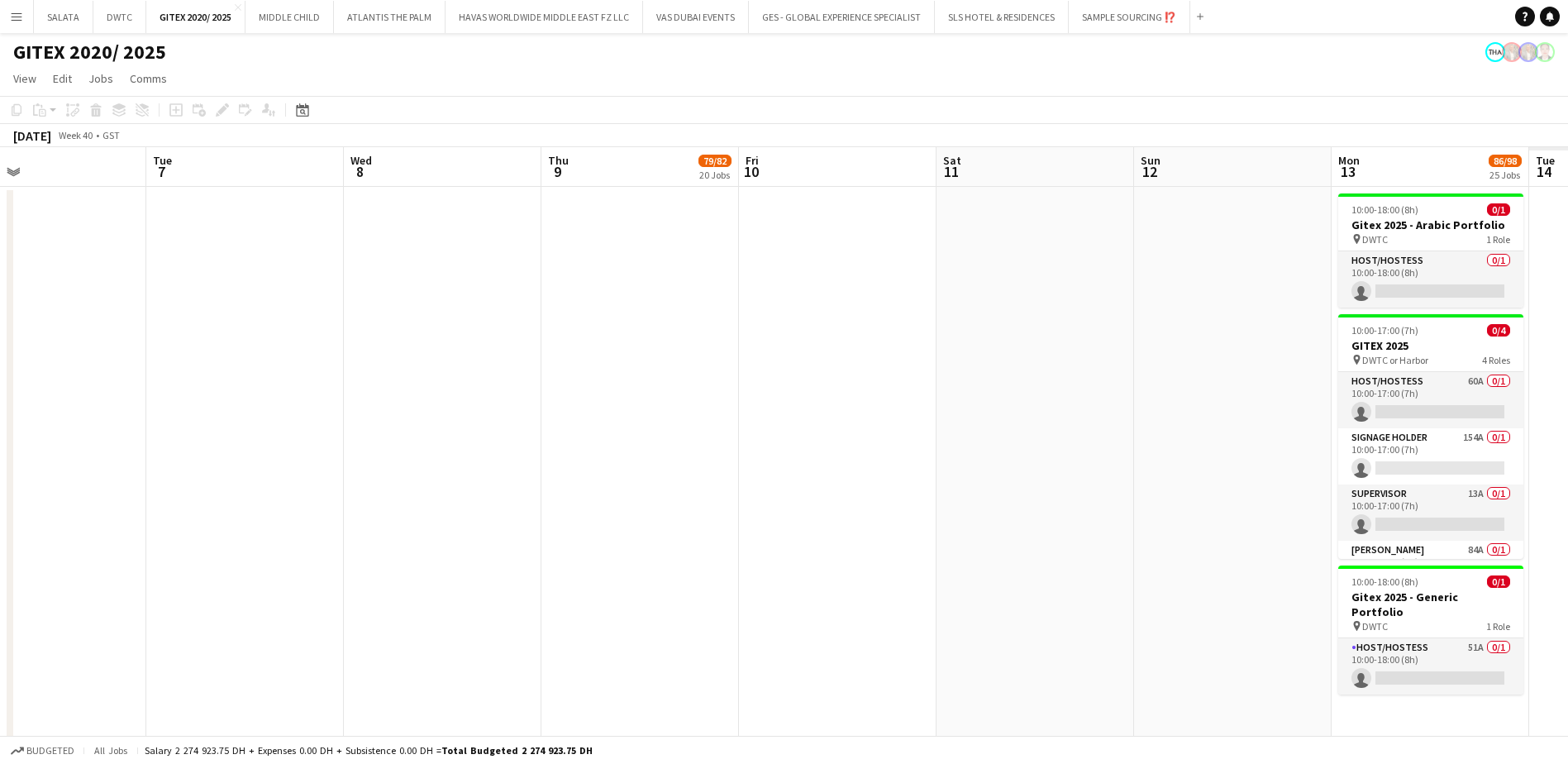
drag, startPoint x: 990, startPoint y: 426, endPoint x: 718, endPoint y: 427, distance: 272.0
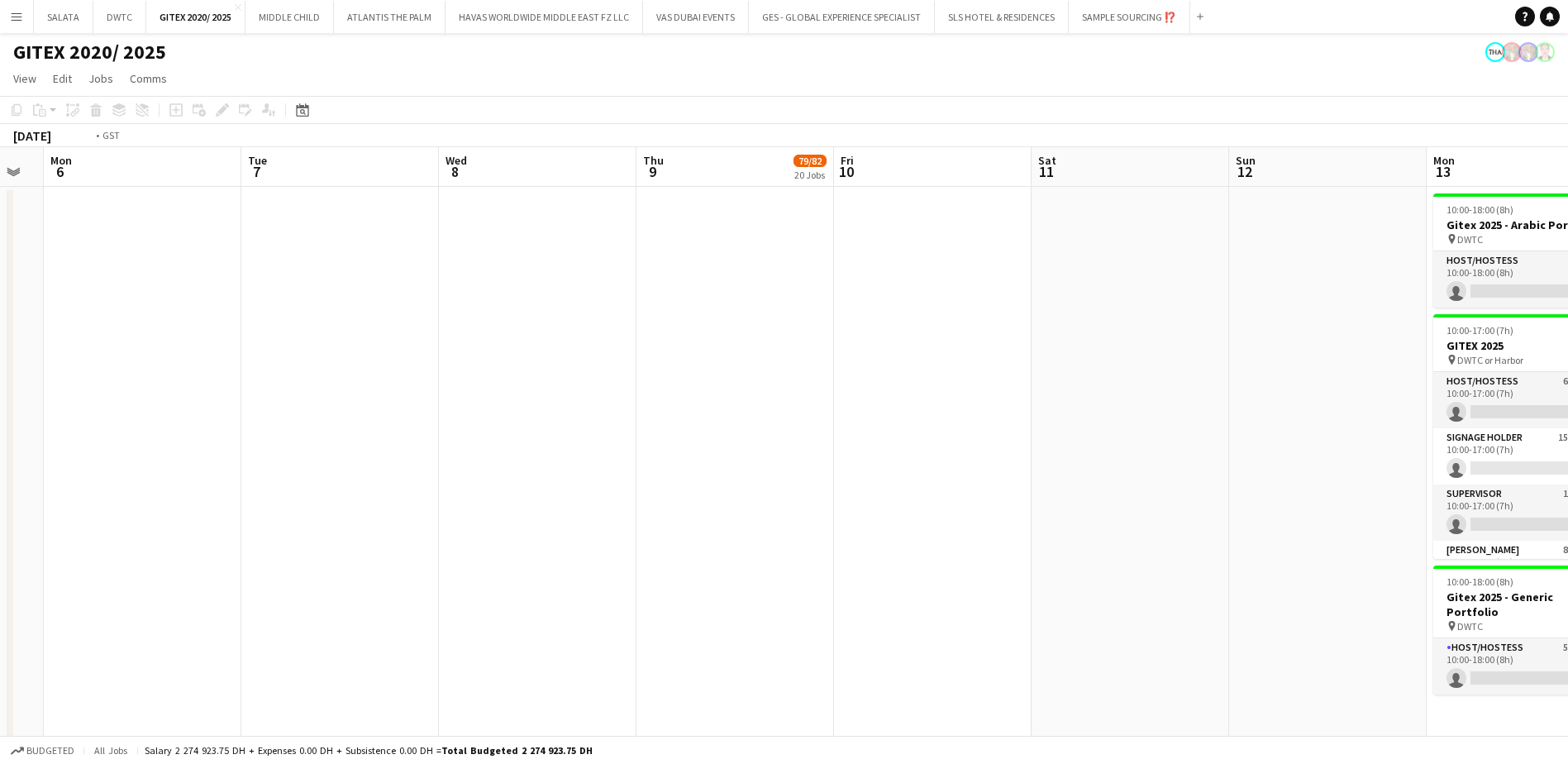
drag, startPoint x: 820, startPoint y: 438, endPoint x: 647, endPoint y: 449, distance: 173.3
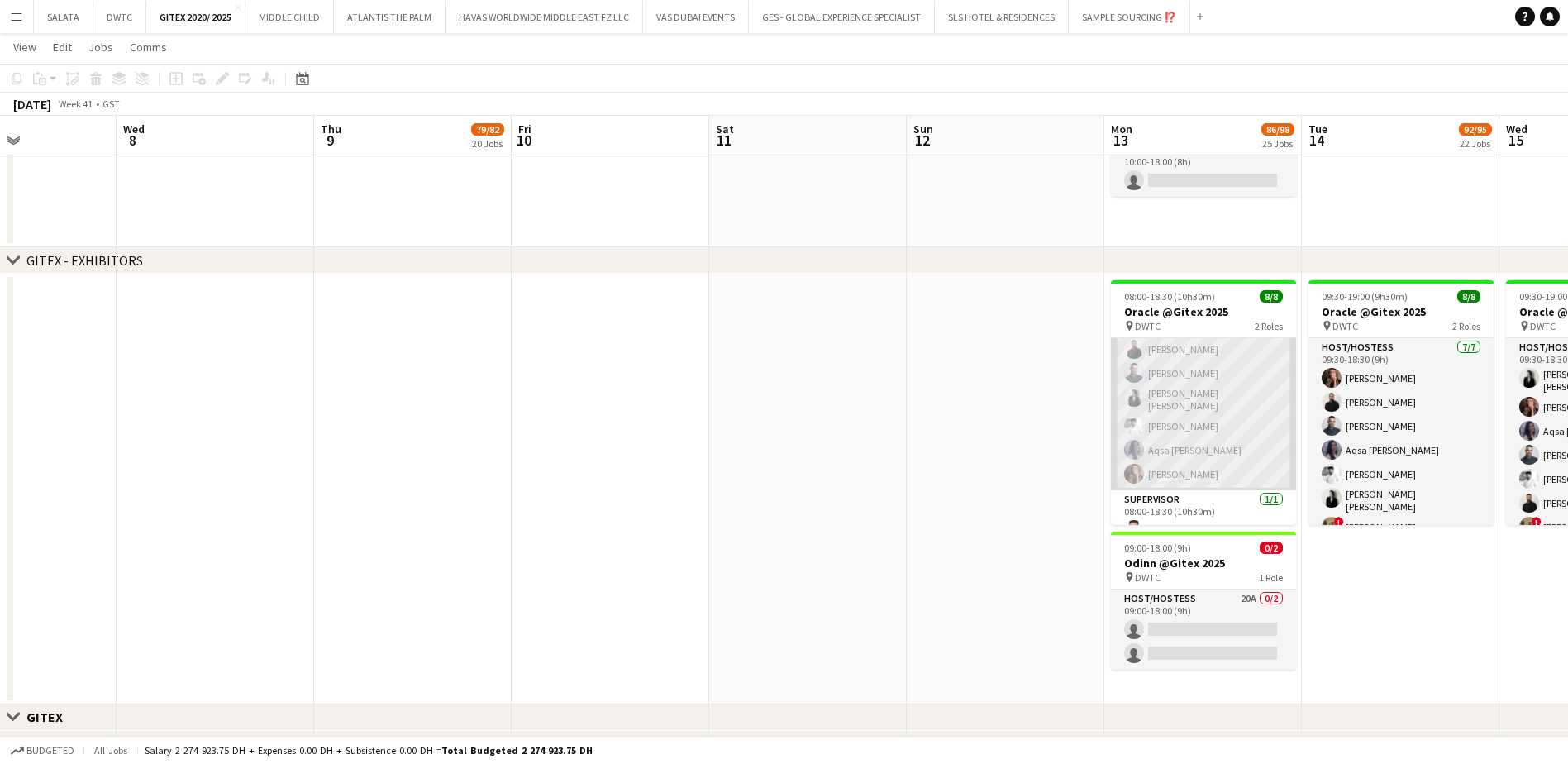
scroll to position [70, 0]
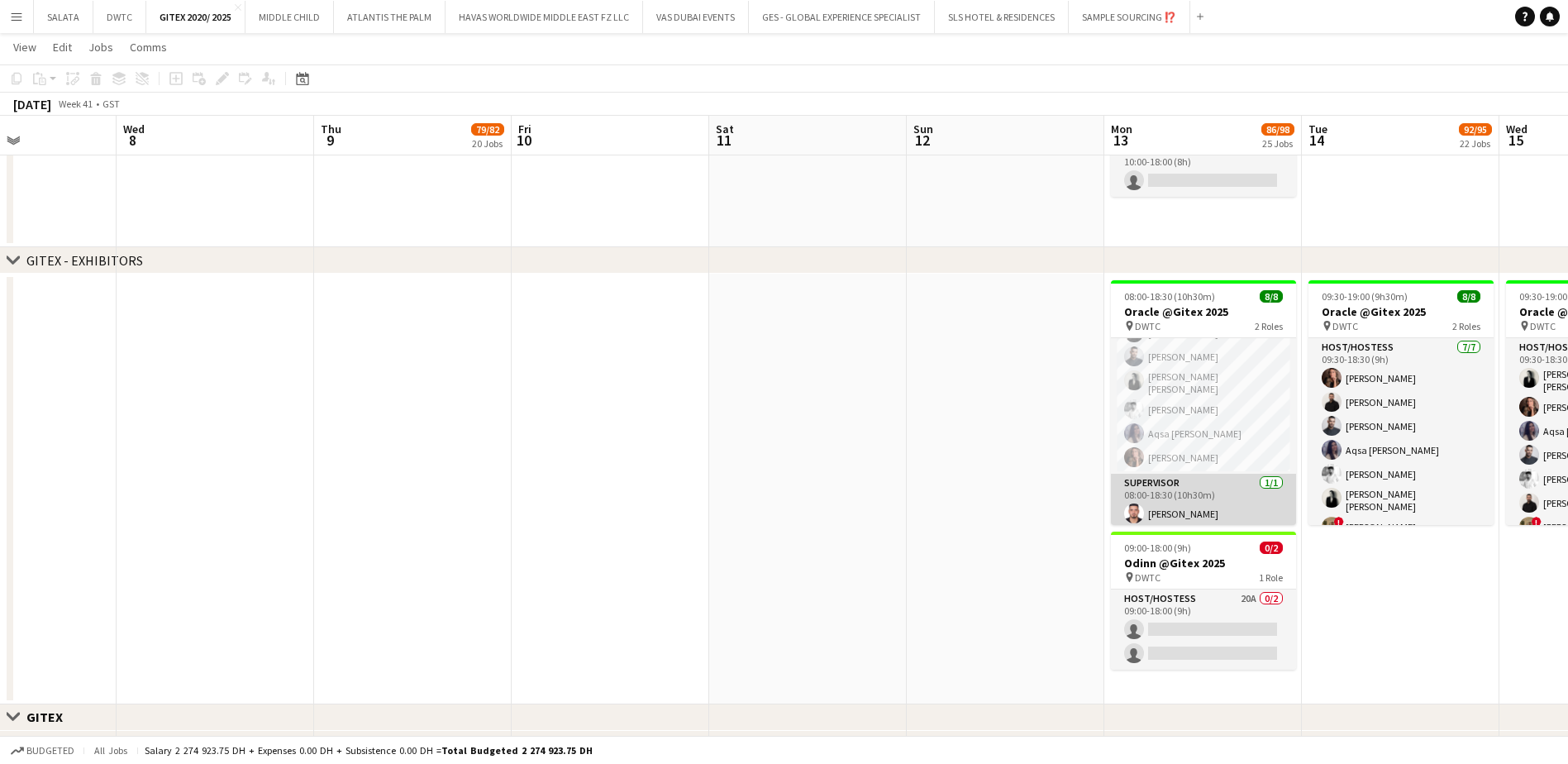
click at [1139, 512] on app-user-avatar at bounding box center [1134, 513] width 20 height 20
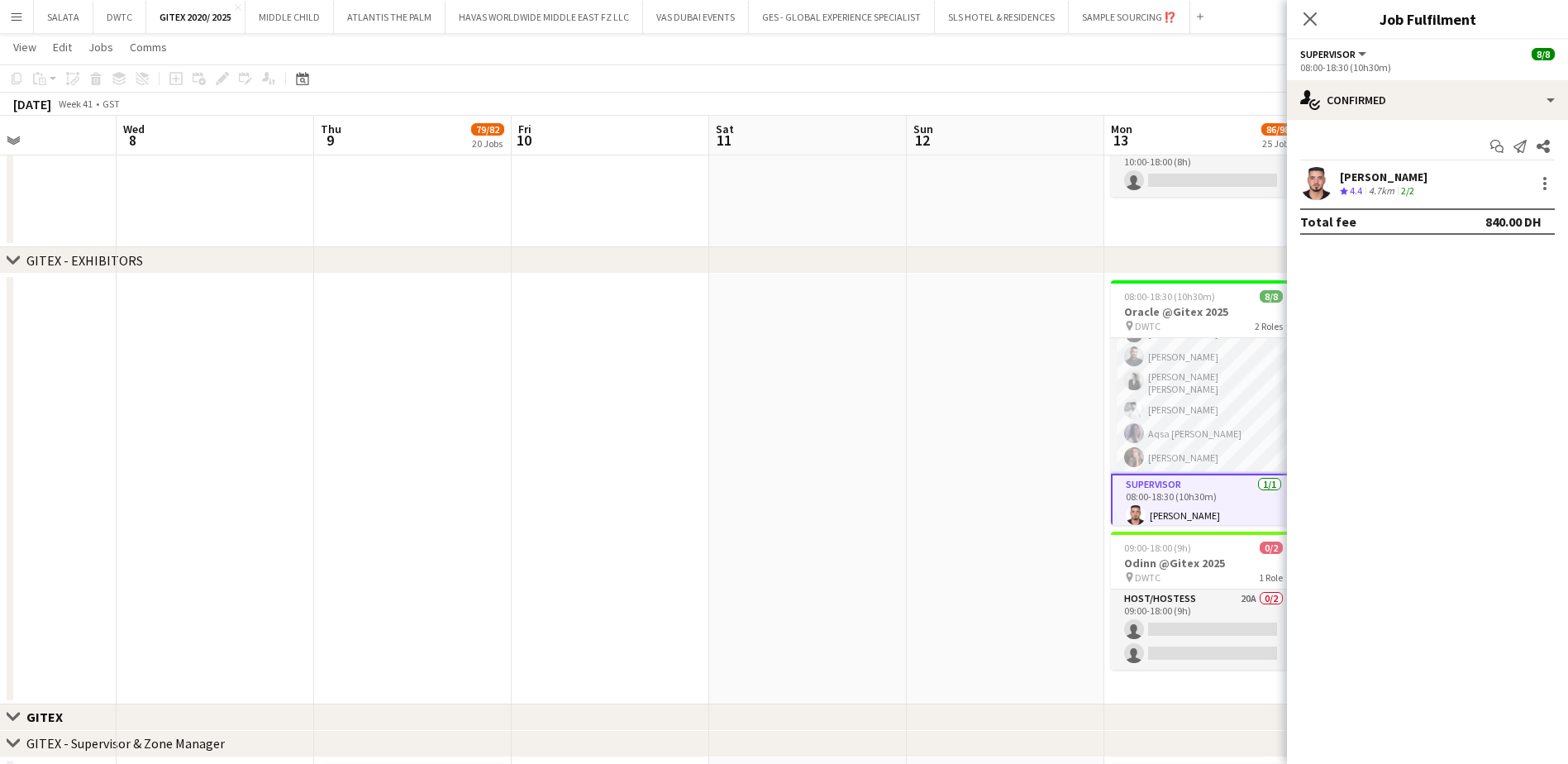
click at [1316, 186] on app-user-avatar at bounding box center [1317, 184] width 33 height 33
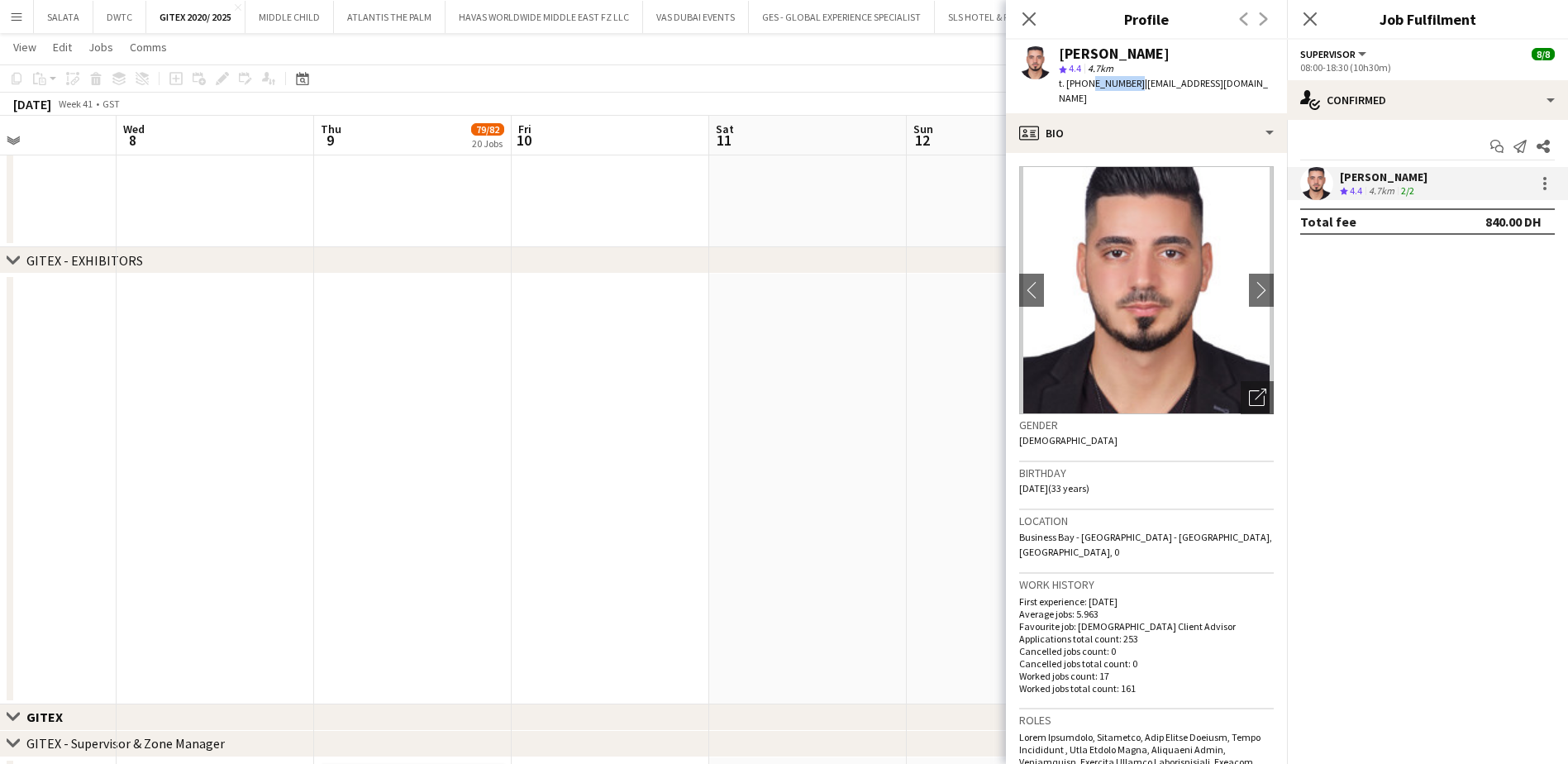
drag, startPoint x: 1085, startPoint y: 86, endPoint x: 1130, endPoint y: 88, distance: 45.0
click at [1130, 88] on span "t. [PHONE_NUMBER]" at bounding box center [1101, 83] width 86 height 13
copy span "568118080"
click at [1150, 88] on span "| [EMAIL_ADDRESS][DOMAIN_NAME]" at bounding box center [1163, 91] width 209 height 27
drag, startPoint x: 1136, startPoint y: 82, endPoint x: 1262, endPoint y: 89, distance: 126.2
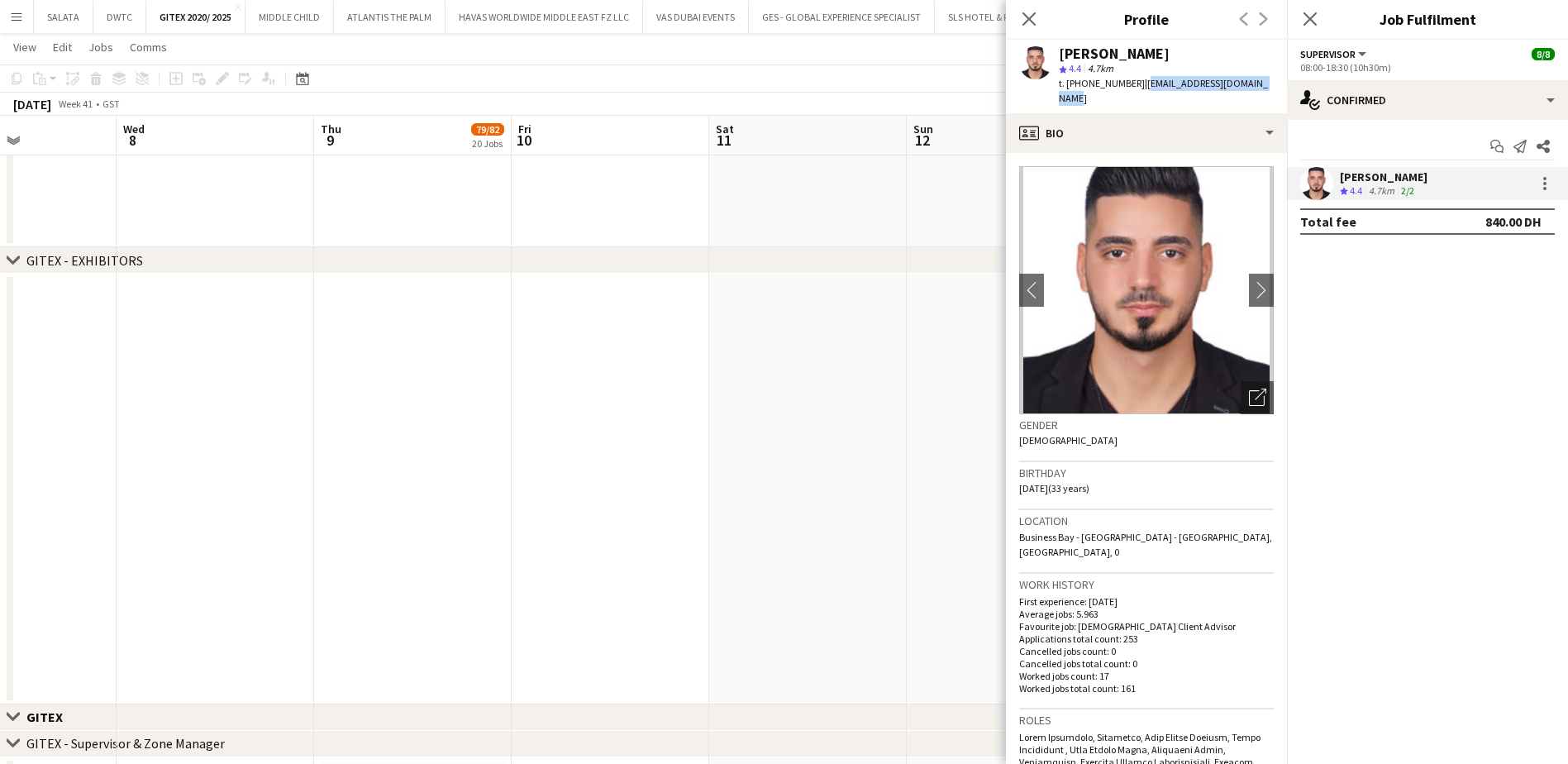
click at [1262, 89] on div "[PERSON_NAME] 4.4 4.7km t. [PHONE_NUMBER] | [EMAIL_ADDRESS][DOMAIN_NAME]" at bounding box center [1146, 76] width 281 height 73
copy span "[EMAIL_ADDRESS][DOMAIN_NAME]"
click at [1028, 19] on icon at bounding box center [1029, 18] width 15 height 15
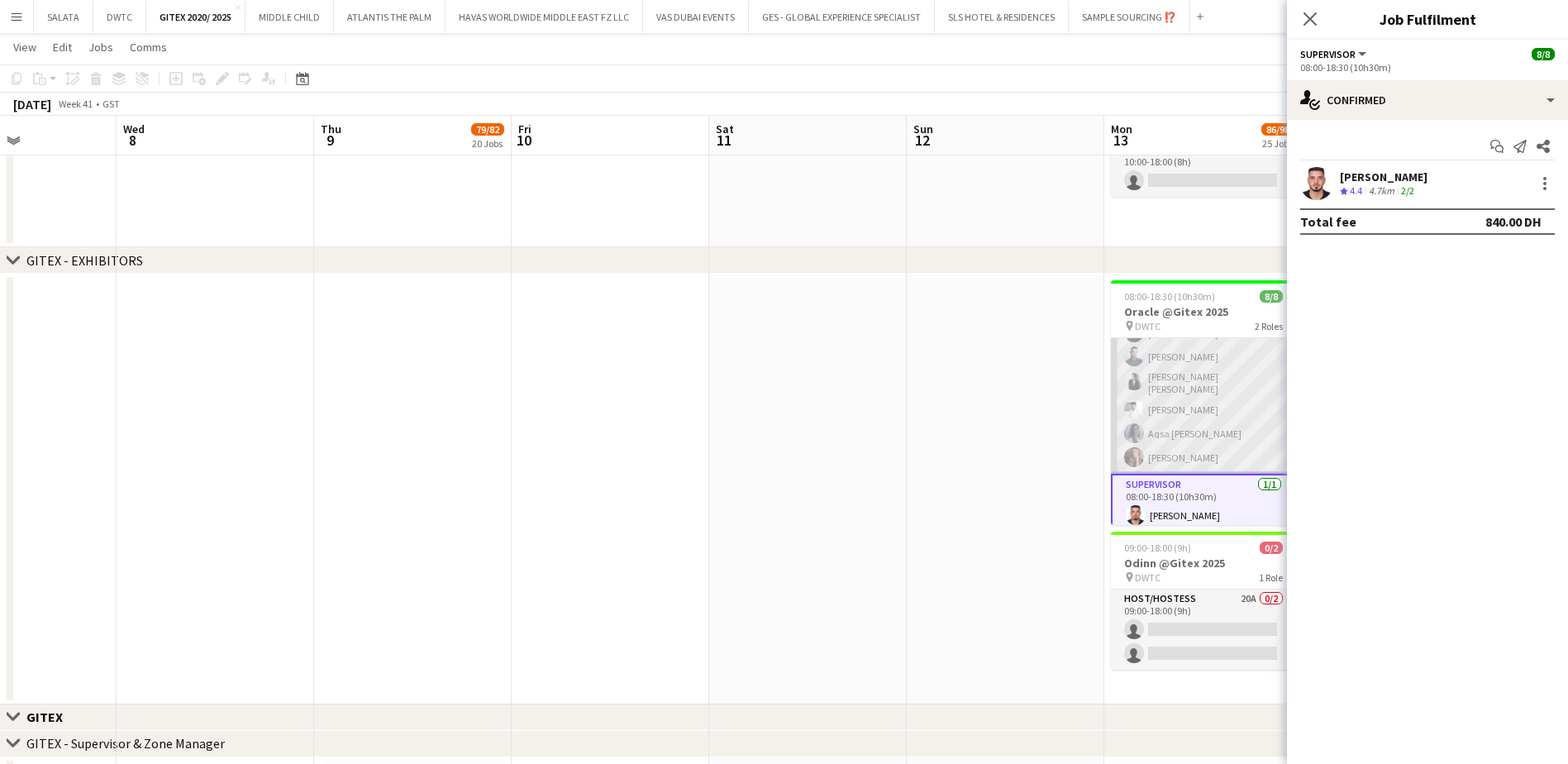
scroll to position [0, 0]
click at [1129, 371] on app-user-avatar at bounding box center [1134, 378] width 20 height 20
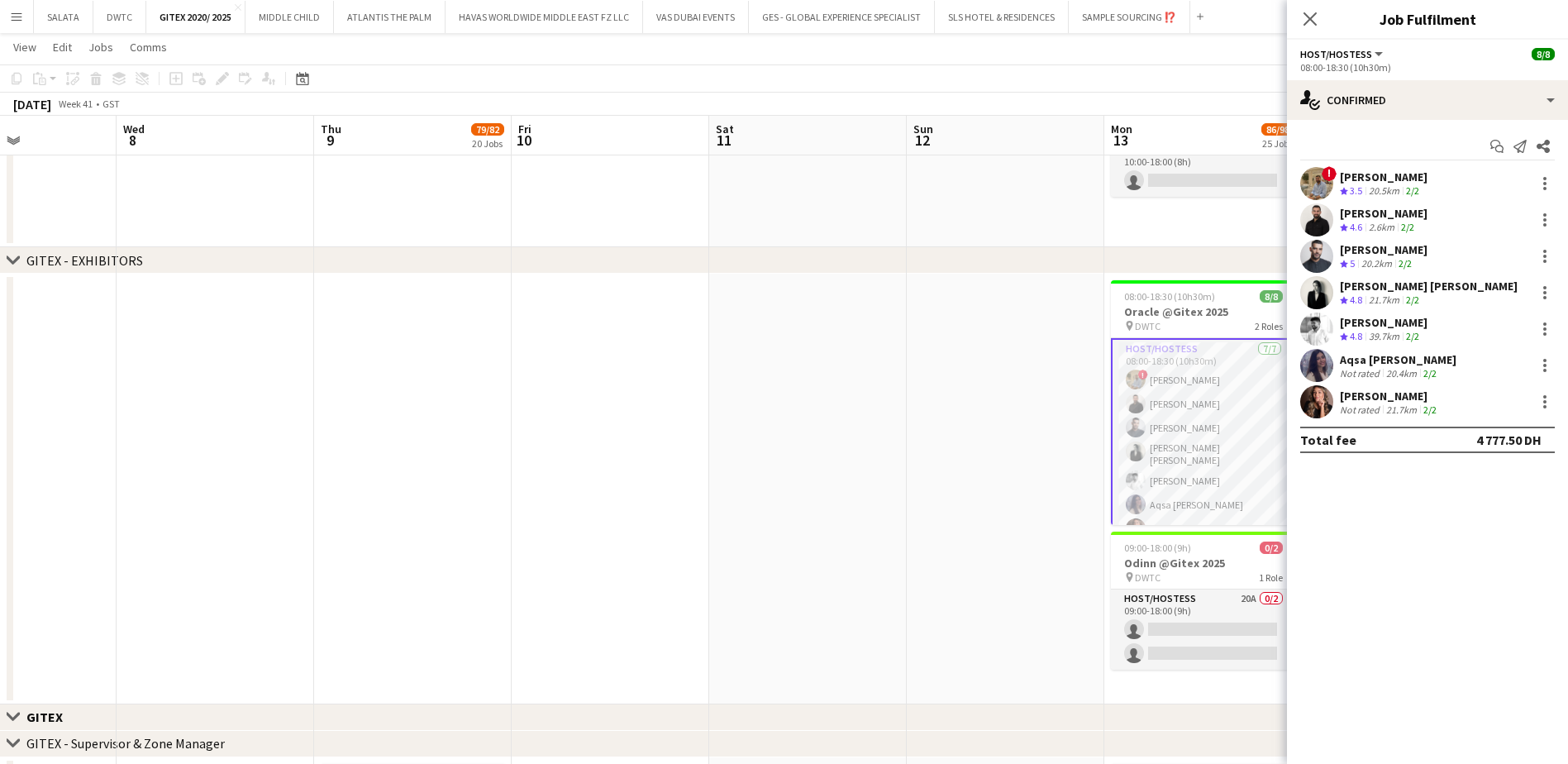
click at [1313, 184] on app-user-avatar at bounding box center [1317, 184] width 33 height 33
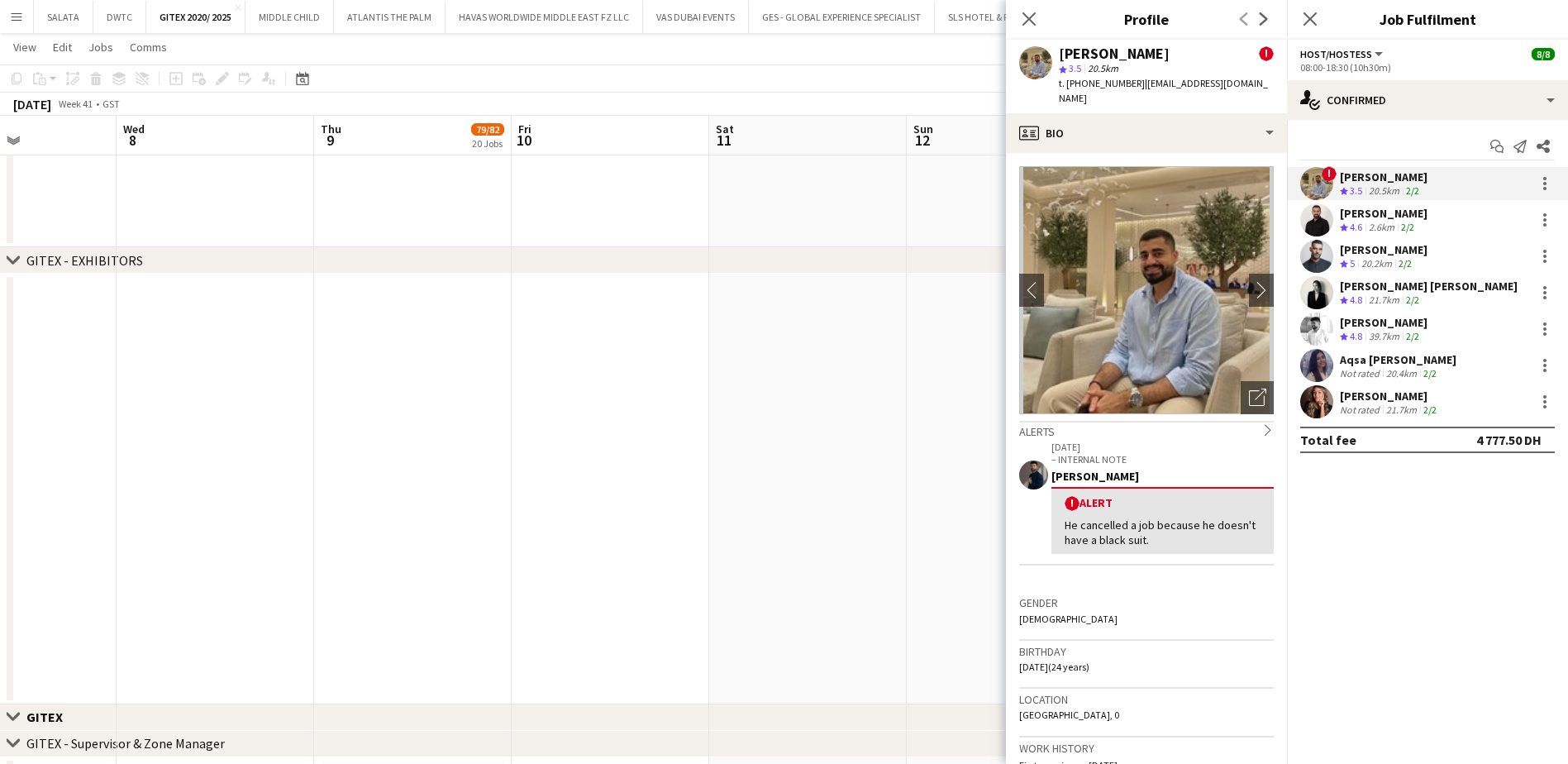
drag, startPoint x: 1087, startPoint y: 85, endPoint x: 1132, endPoint y: 92, distance: 45.5
click at [1132, 92] on div "[PERSON_NAME] ! star 3.5 20.5km t. [PHONE_NUMBER] | [EMAIL_ADDRESS][DOMAIN_NAME]" at bounding box center [1146, 76] width 281 height 73
copy span "529479538"
click at [1159, 95] on div "[PERSON_NAME] ! star 3.5 20.5km t. [PHONE_NUMBER] | [EMAIL_ADDRESS][DOMAIN_NAME]" at bounding box center [1146, 76] width 281 height 73
drag, startPoint x: 1138, startPoint y: 83, endPoint x: 1266, endPoint y: 84, distance: 128.0
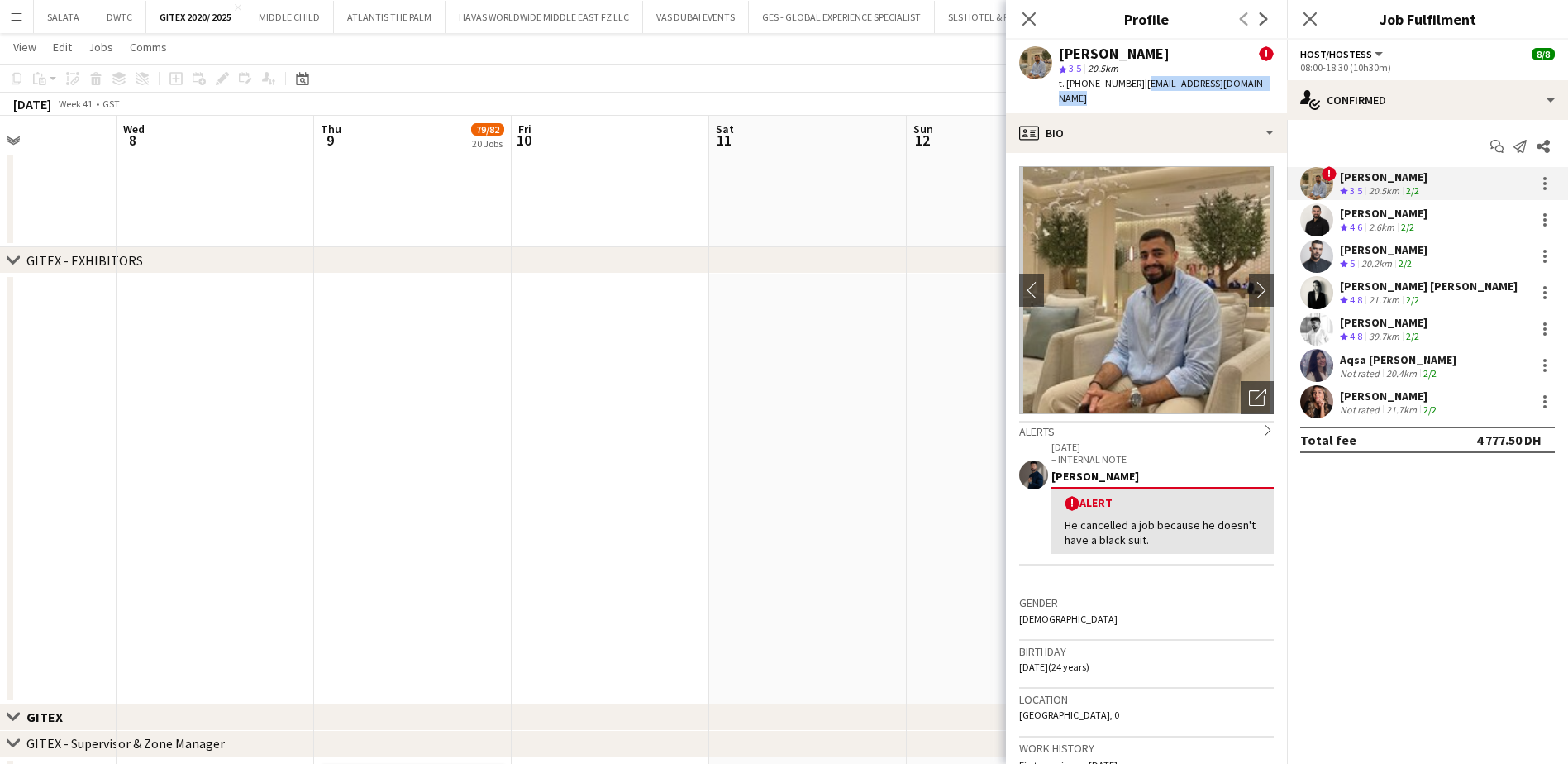
click at [1266, 84] on div "[PERSON_NAME] ! star 3.5 20.5km t. [PHONE_NUMBER] | [EMAIL_ADDRESS][DOMAIN_NAME]" at bounding box center [1146, 76] width 281 height 73
copy span "[EMAIL_ADDRESS][DOMAIN_NAME]"
click at [1320, 213] on app-user-avatar at bounding box center [1317, 219] width 33 height 33
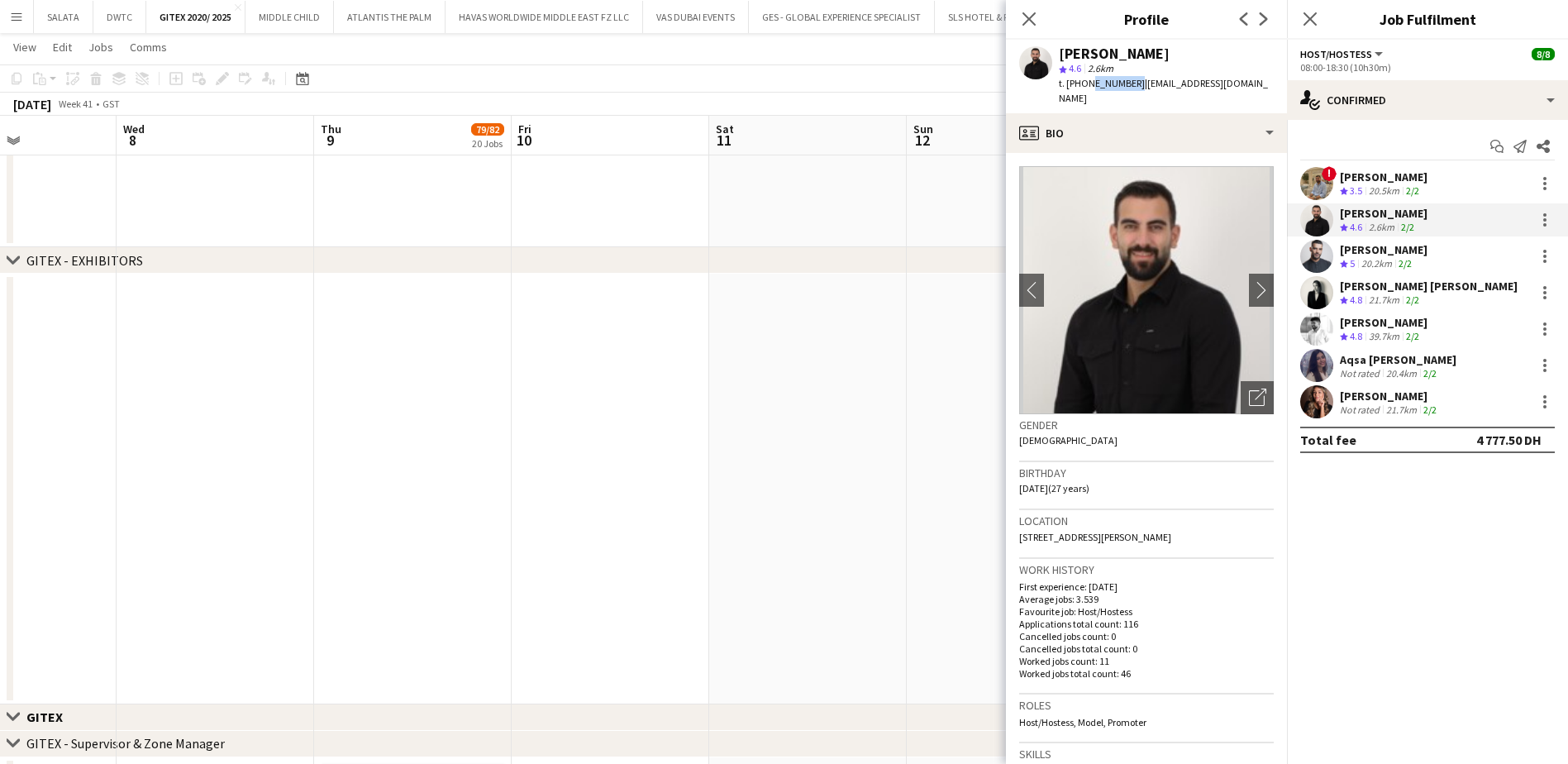
drag, startPoint x: 1087, startPoint y: 84, endPoint x: 1130, endPoint y: 88, distance: 43.2
click at [1130, 88] on span "t. [PHONE_NUMBER]" at bounding box center [1101, 83] width 86 height 13
copy span "555109401"
drag, startPoint x: 1136, startPoint y: 83, endPoint x: 1263, endPoint y: 87, distance: 127.1
click at [1264, 87] on div "[PERSON_NAME] star 4.6 2.6km t. [PHONE_NUMBER] | [EMAIL_ADDRESS][DOMAIN_NAME]" at bounding box center [1146, 76] width 281 height 73
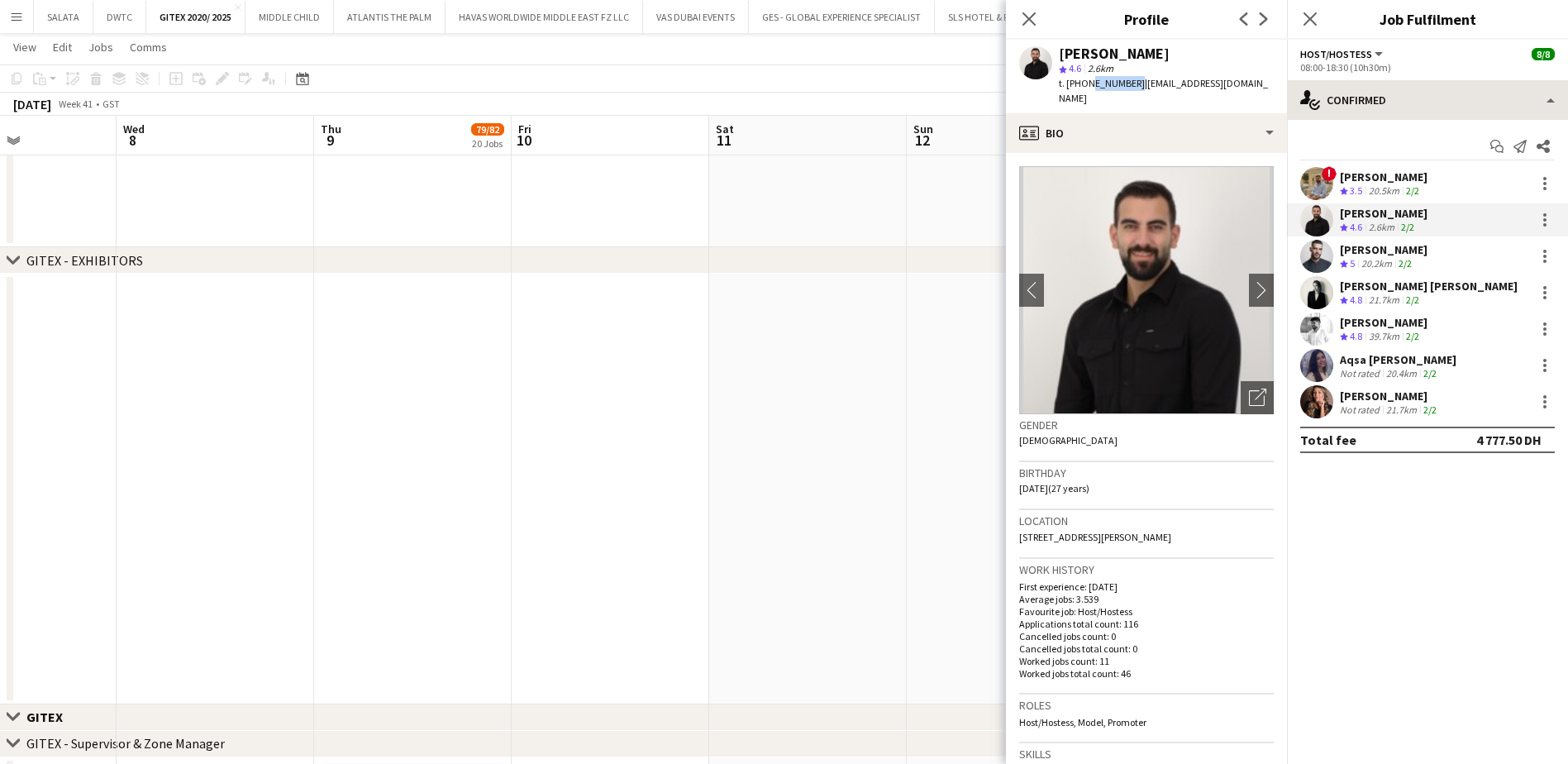
copy span "[EMAIL_ADDRESS][DOMAIN_NAME]"
click at [1317, 244] on app-user-avatar at bounding box center [1317, 256] width 33 height 33
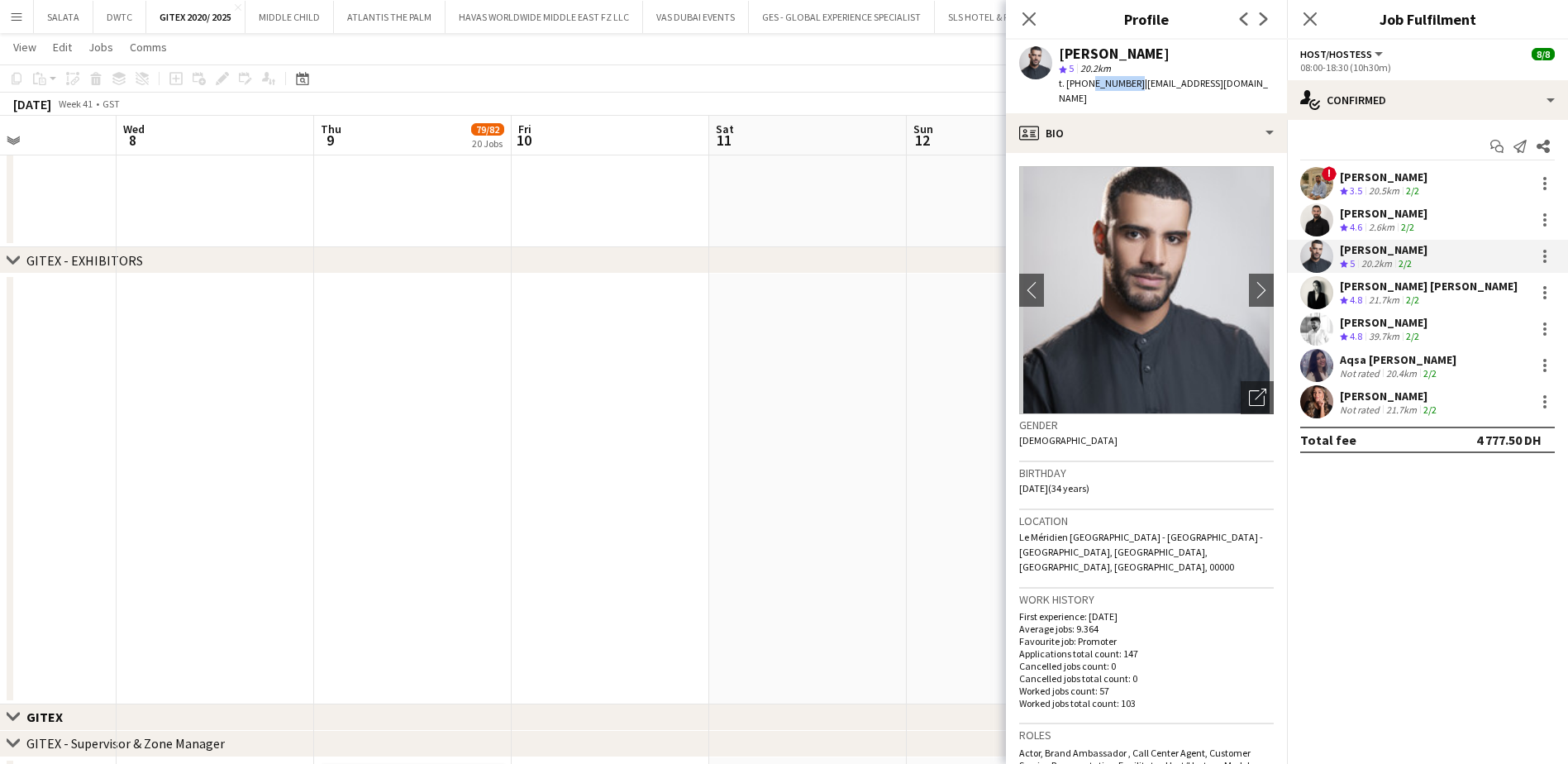
drag, startPoint x: 1089, startPoint y: 85, endPoint x: 1129, endPoint y: 93, distance: 40.8
click at [1129, 93] on div "[PERSON_NAME] star 5 20.2km t. [PHONE_NUMBER] | [EMAIL_ADDRESS][DOMAIN_NAME]" at bounding box center [1146, 76] width 281 height 73
copy span "523171638"
drag, startPoint x: 1136, startPoint y: 85, endPoint x: 1245, endPoint y: 90, distance: 109.1
click at [1245, 90] on div "t. [PHONE_NUMBER] | [EMAIL_ADDRESS][DOMAIN_NAME]" at bounding box center [1166, 91] width 214 height 30
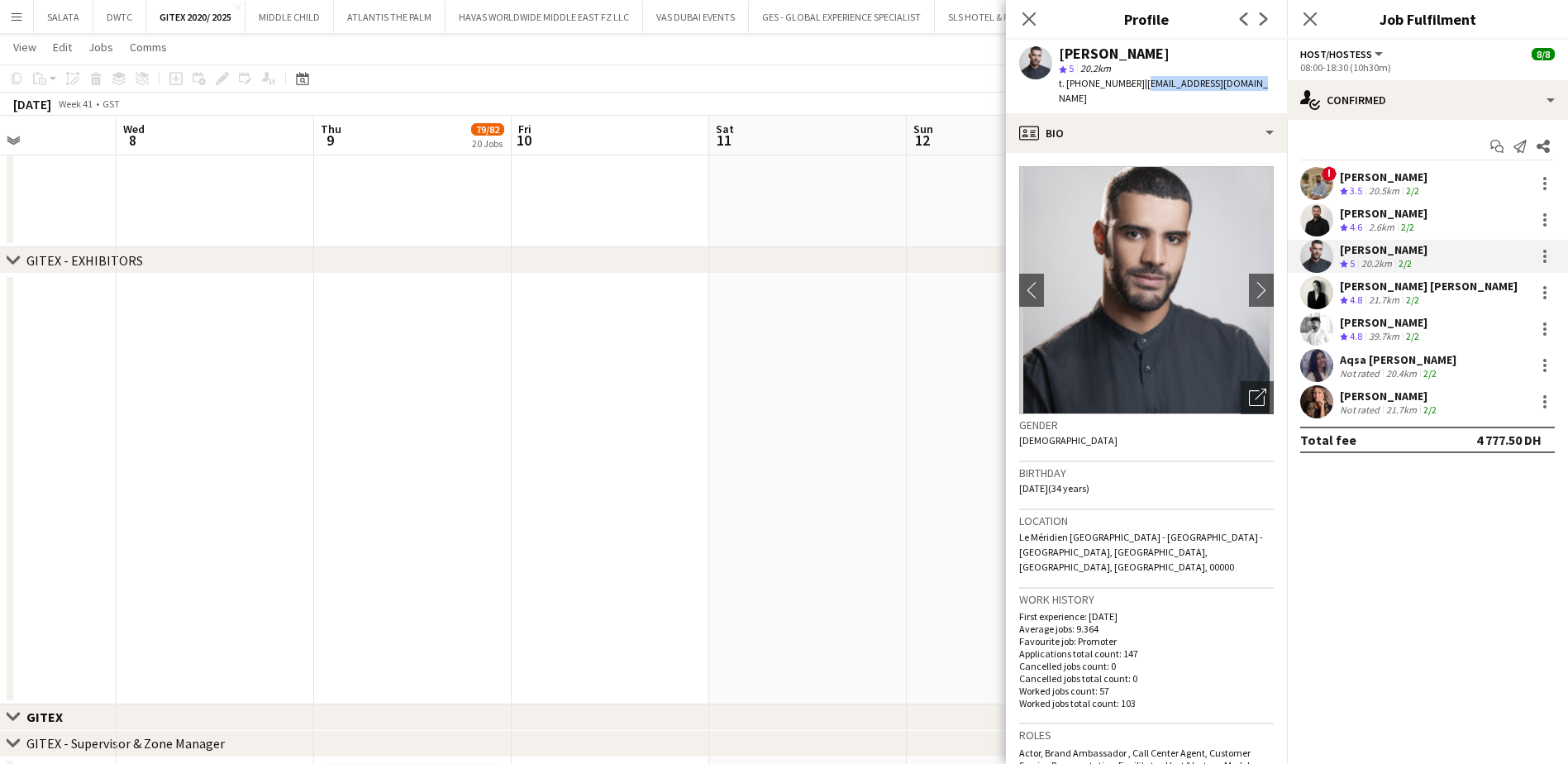
copy span "[EMAIL_ADDRESS][DOMAIN_NAME]"
click at [1319, 297] on app-user-avatar at bounding box center [1317, 293] width 33 height 33
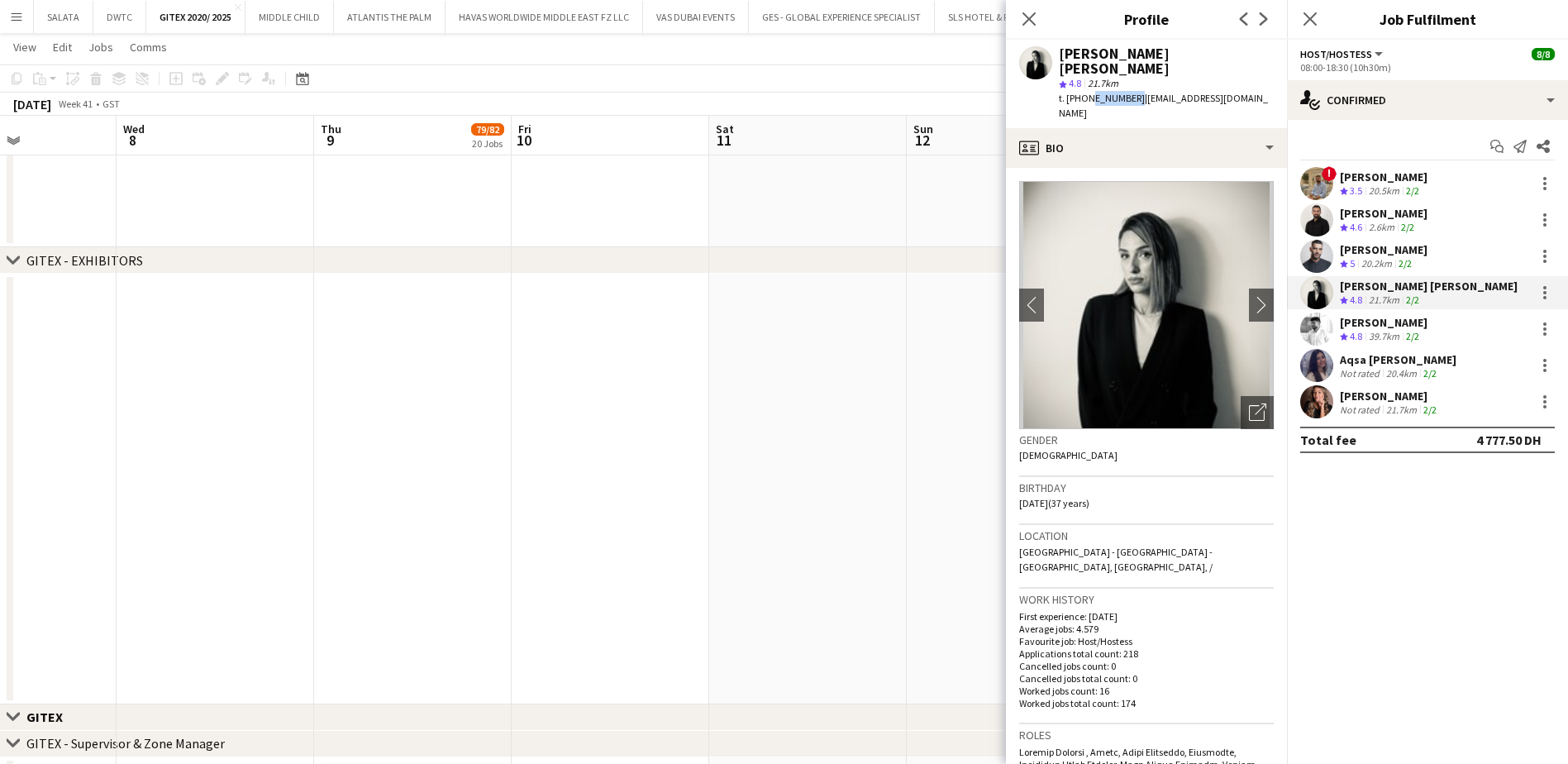
drag, startPoint x: 1085, startPoint y: 86, endPoint x: 1129, endPoint y: 85, distance: 44.0
click at [1129, 92] on span "t. [PHONE_NUMBER]" at bounding box center [1101, 98] width 86 height 13
copy span "529652750"
drag, startPoint x: 1141, startPoint y: 84, endPoint x: 1269, endPoint y: 85, distance: 128.0
click at [1268, 92] on span "| [EMAIL_ADDRESS][DOMAIN_NAME]" at bounding box center [1163, 105] width 209 height 27
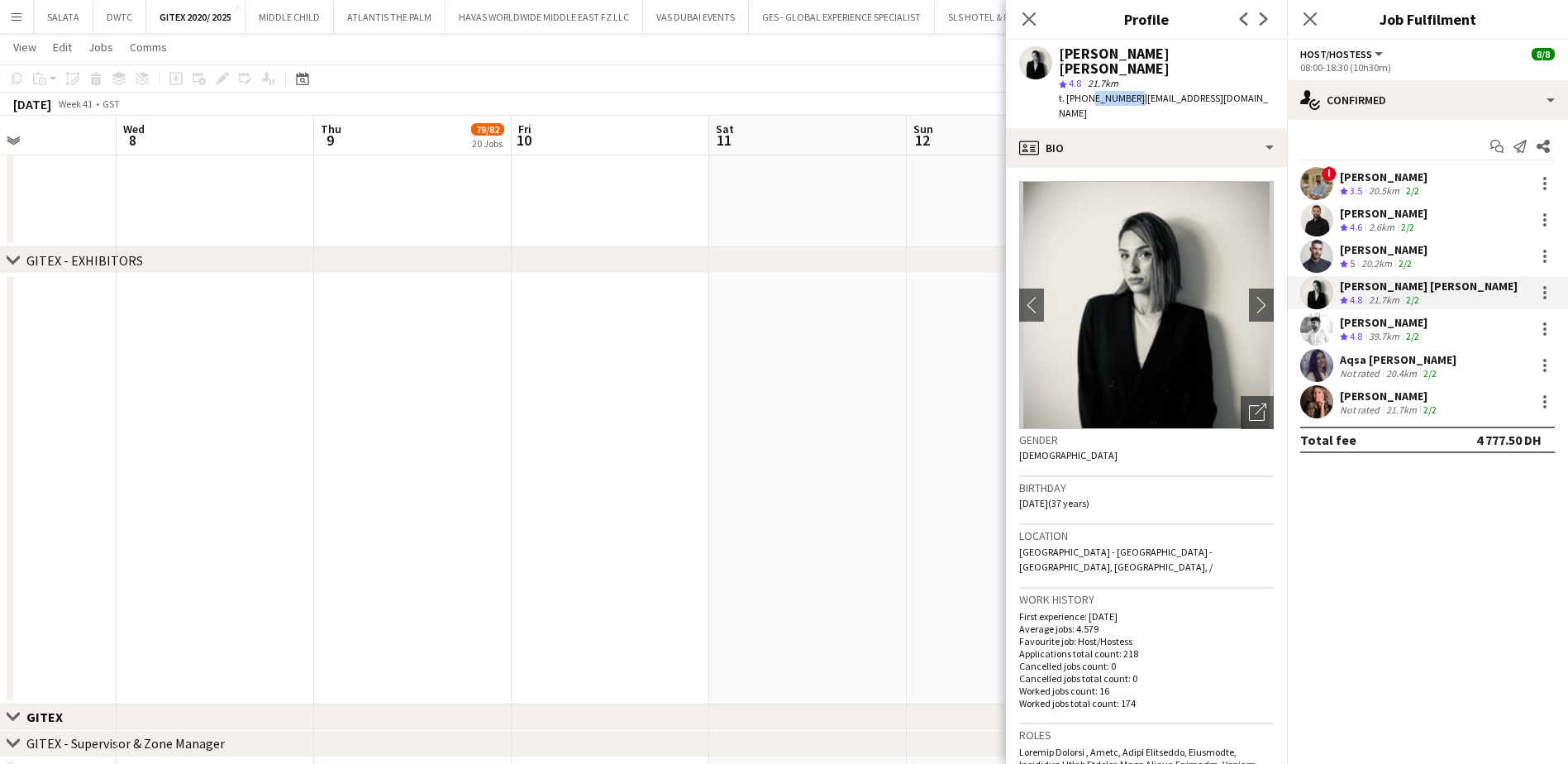
copy span "[EMAIL_ADDRESS][DOMAIN_NAME]"
click at [1313, 333] on app-user-avatar at bounding box center [1317, 328] width 33 height 33
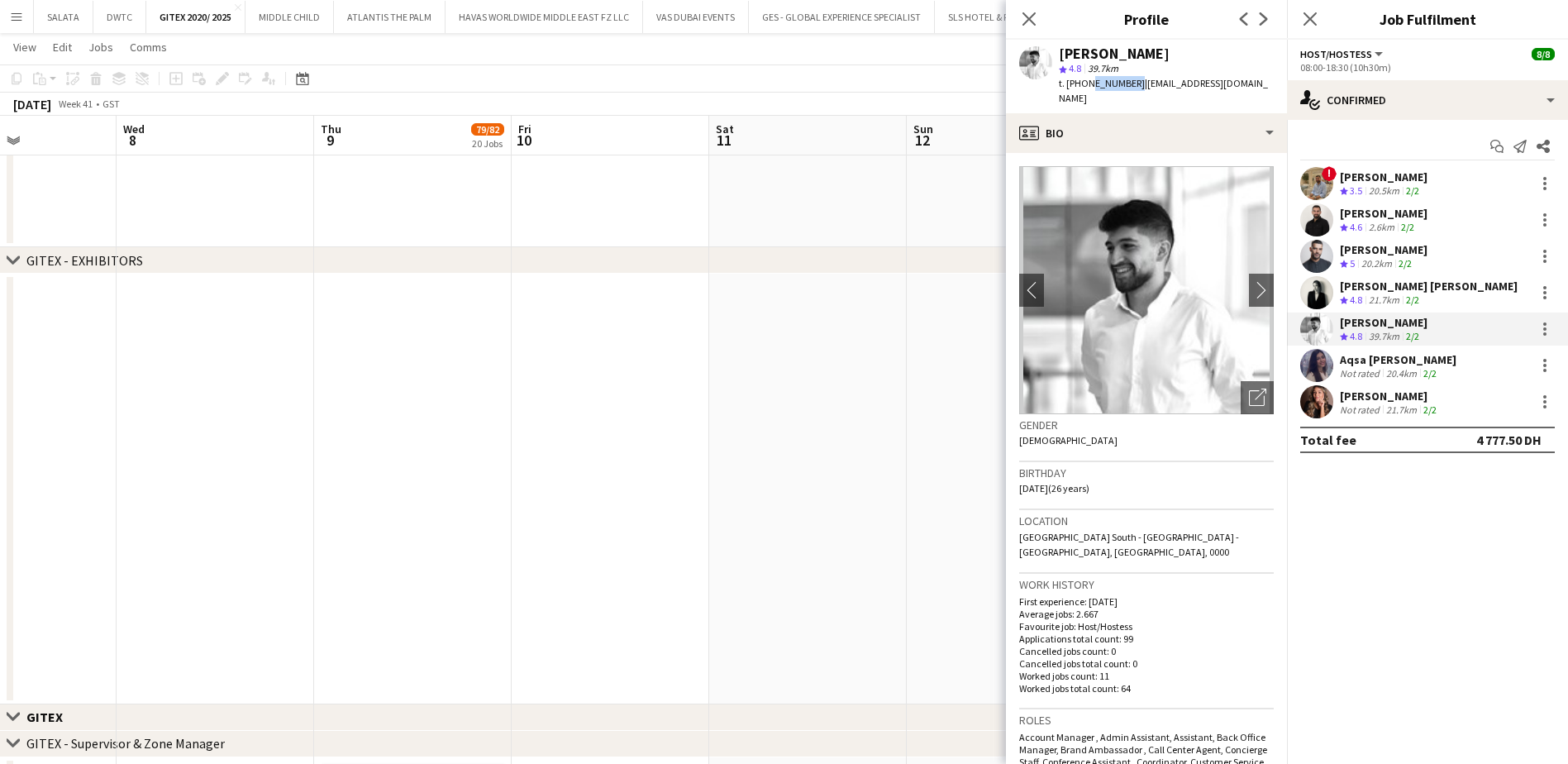
drag, startPoint x: 1087, startPoint y: 84, endPoint x: 1129, endPoint y: 89, distance: 42.3
click at [1129, 89] on span "t. [PHONE_NUMBER]" at bounding box center [1101, 83] width 86 height 13
drag, startPoint x: 1139, startPoint y: 85, endPoint x: 1267, endPoint y: 87, distance: 128.0
click at [1267, 87] on span "| [EMAIL_ADDRESS][DOMAIN_NAME]" at bounding box center [1163, 91] width 209 height 27
click at [1317, 363] on app-user-avatar at bounding box center [1317, 365] width 33 height 33
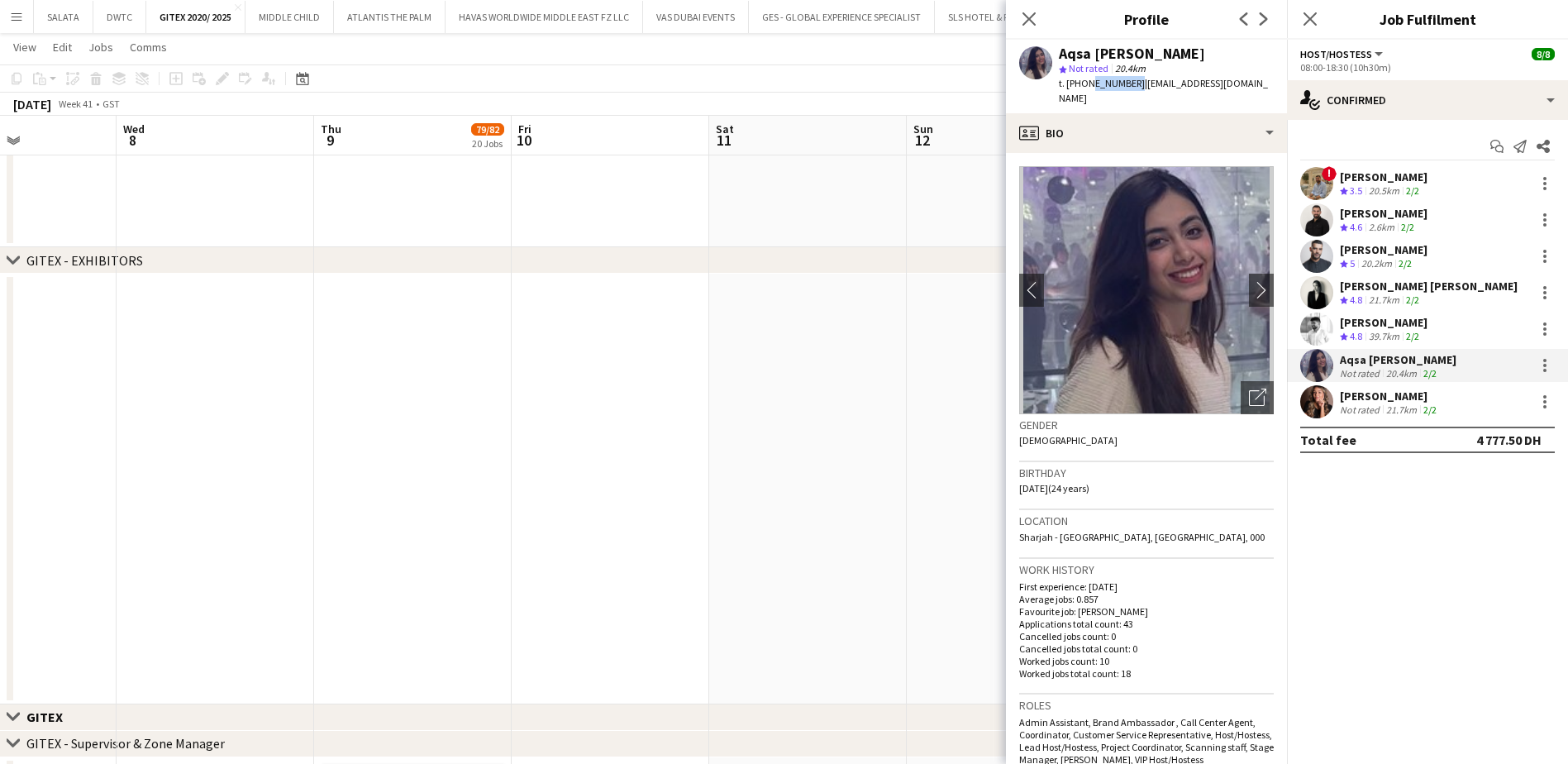
drag, startPoint x: 1087, startPoint y: 84, endPoint x: 1128, endPoint y: 88, distance: 41.2
click at [1128, 88] on span "t. [PHONE_NUMBER]" at bounding box center [1101, 83] width 86 height 13
drag, startPoint x: 1137, startPoint y: 88, endPoint x: 1248, endPoint y: 93, distance: 111.1
click at [1248, 93] on div "Aqsa [PERSON_NAME] star Not rated 20.4km t. [PHONE_NUMBER] | [EMAIL_ADDRESS][DO…" at bounding box center [1146, 76] width 281 height 73
click at [1319, 396] on app-user-avatar at bounding box center [1317, 402] width 33 height 33
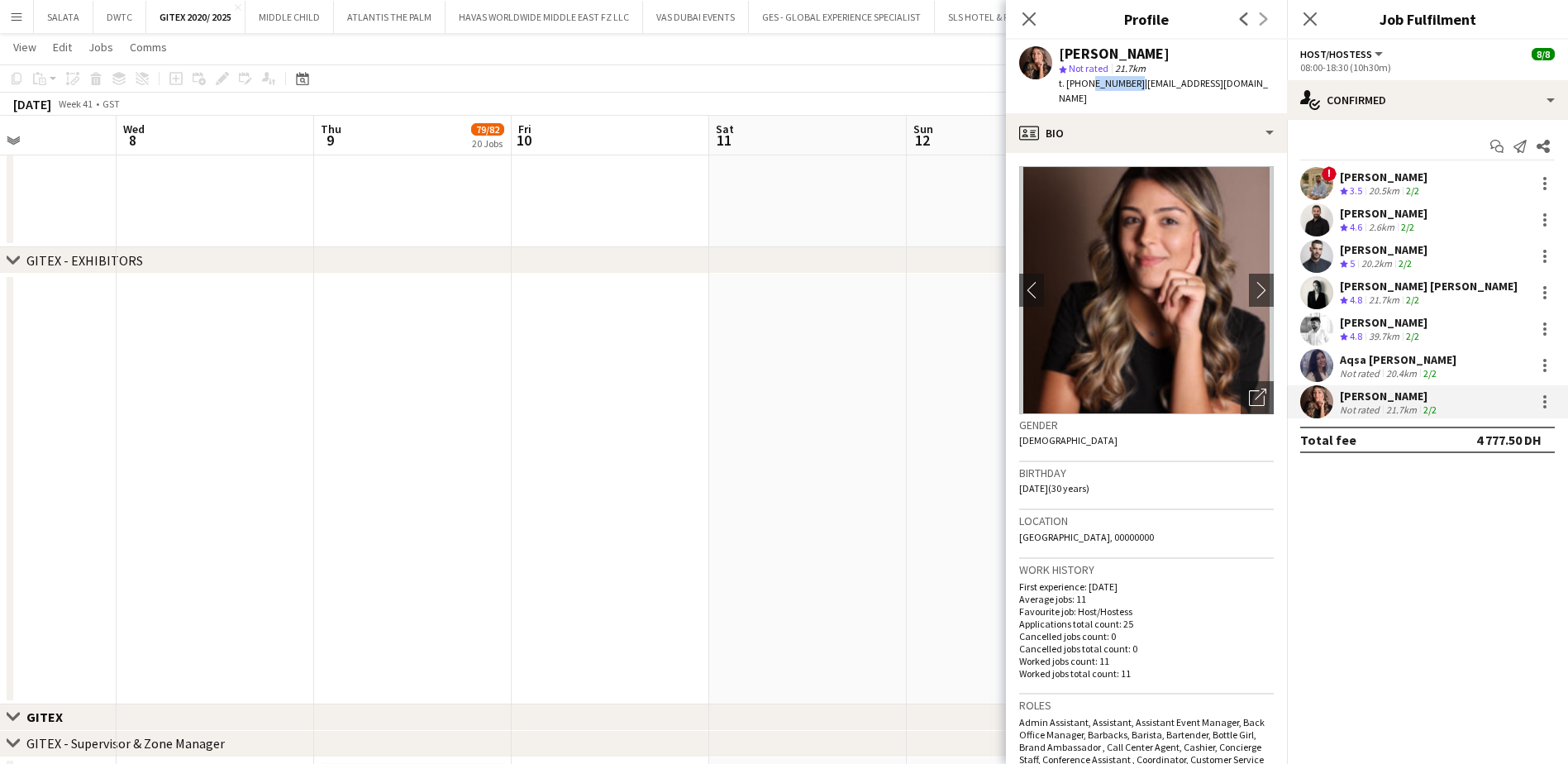
drag, startPoint x: 1088, startPoint y: 86, endPoint x: 1130, endPoint y: 89, distance: 42.1
click at [1130, 89] on span "t. [PHONE_NUMBER]" at bounding box center [1101, 83] width 86 height 13
drag, startPoint x: 1137, startPoint y: 86, endPoint x: 1238, endPoint y: 81, distance: 101.1
click at [1238, 81] on span "| [EMAIL_ADDRESS][DOMAIN_NAME]" at bounding box center [1163, 91] width 209 height 27
click at [1316, 359] on app-user-avatar at bounding box center [1317, 365] width 33 height 33
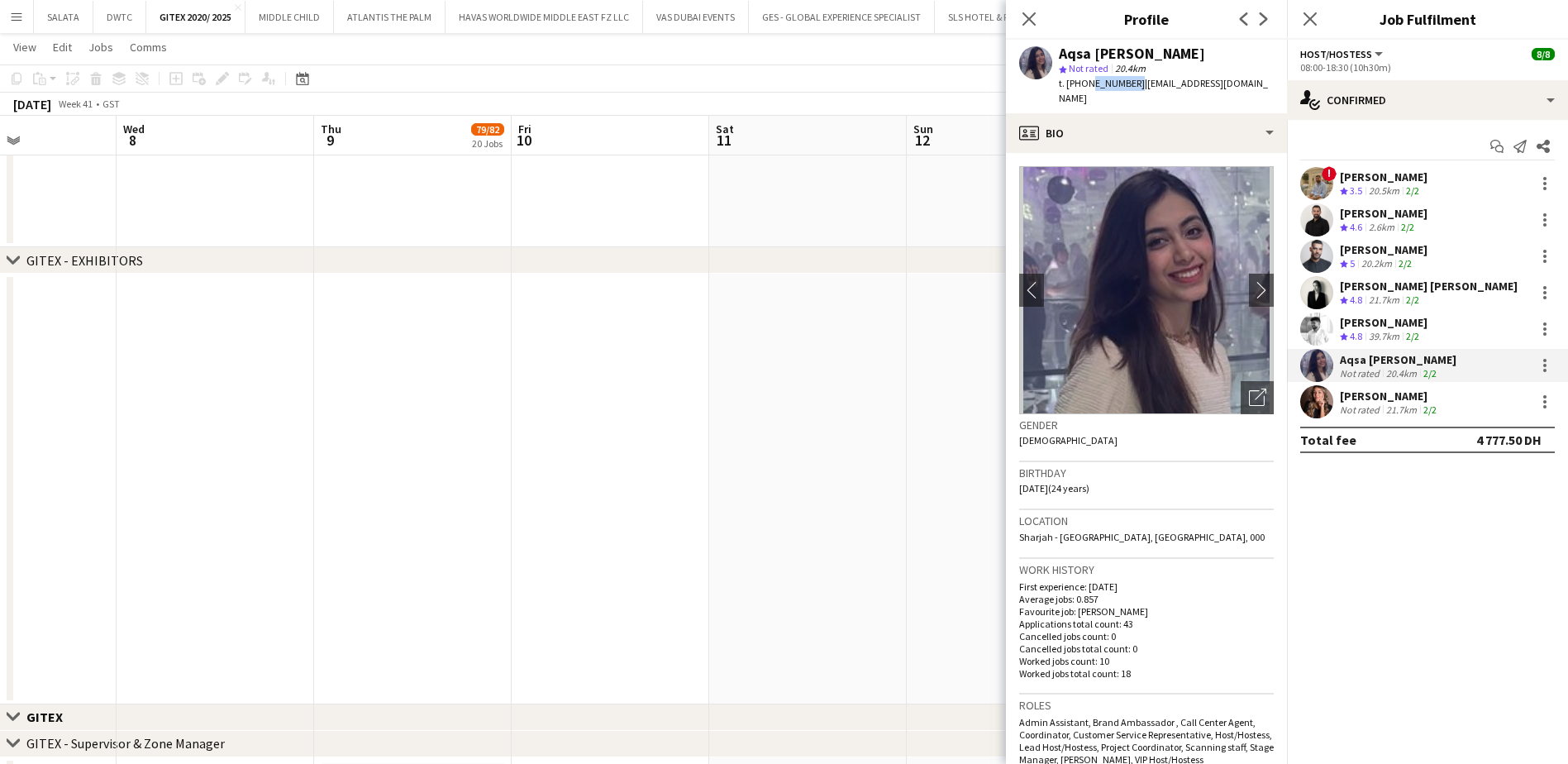
drag, startPoint x: 1088, startPoint y: 83, endPoint x: 1130, endPoint y: 87, distance: 42.2
click at [1130, 87] on span "t. [PHONE_NUMBER]" at bounding box center [1101, 83] width 86 height 13
click at [1035, 19] on icon "Close pop-in" at bounding box center [1029, 18] width 15 height 15
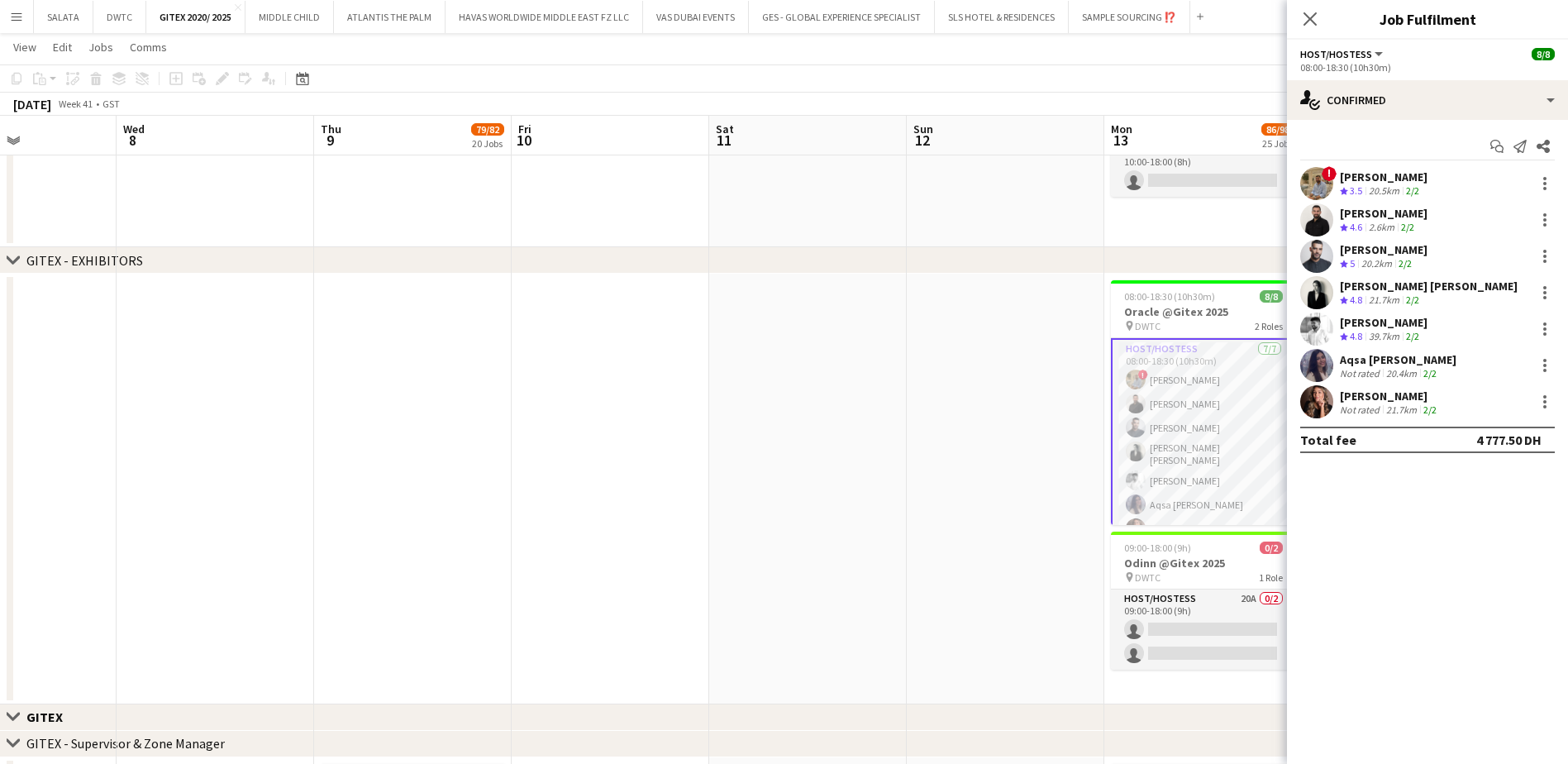
click at [1308, 20] on icon at bounding box center [1310, 19] width 14 height 14
